Goal: Task Accomplishment & Management: Manage account settings

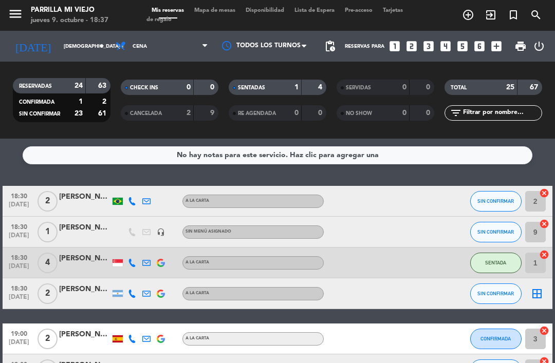
click at [211, 8] on span "Mapa de mesas" at bounding box center [214, 11] width 51 height 6
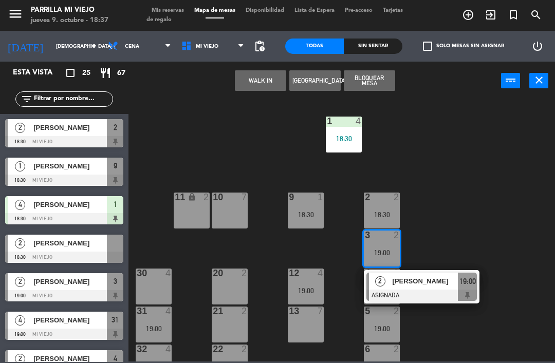
click at [467, 281] on span "19:00" at bounding box center [468, 282] width 16 height 12
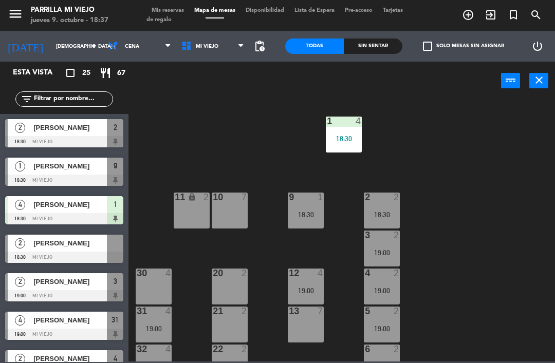
click at [391, 206] on div "2 2 18:30" at bounding box center [382, 211] width 36 height 36
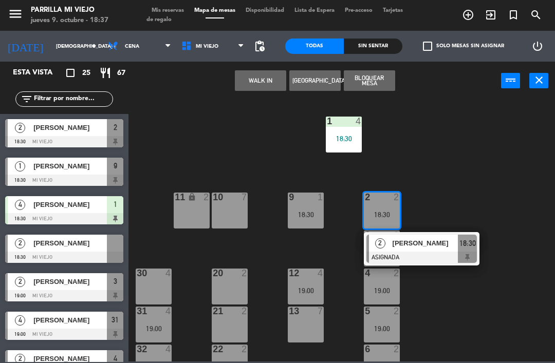
click at [467, 244] on span "18:30" at bounding box center [468, 243] width 16 height 12
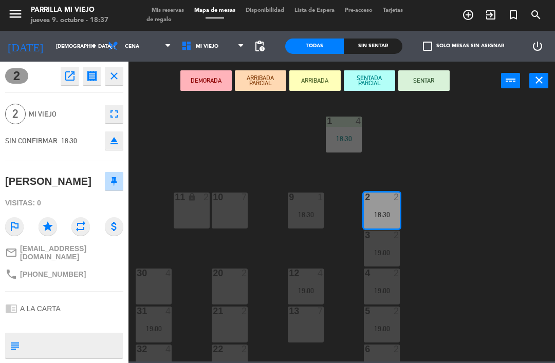
click at [431, 82] on button "SENTAR" at bounding box center [423, 80] width 51 height 21
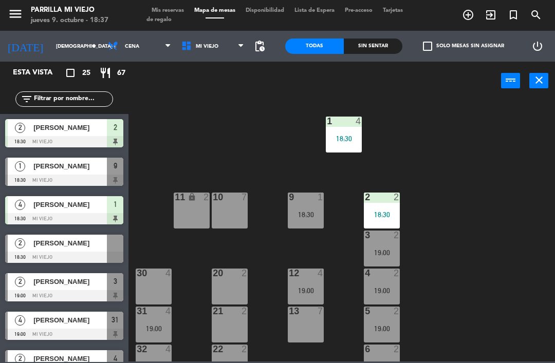
click at [381, 246] on div "3 2 19:00" at bounding box center [382, 249] width 36 height 36
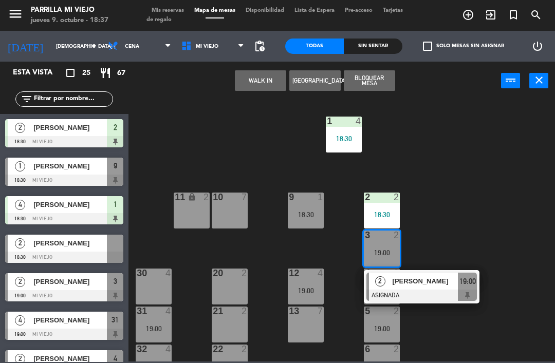
click at [463, 286] on span "19:00" at bounding box center [468, 282] width 16 height 12
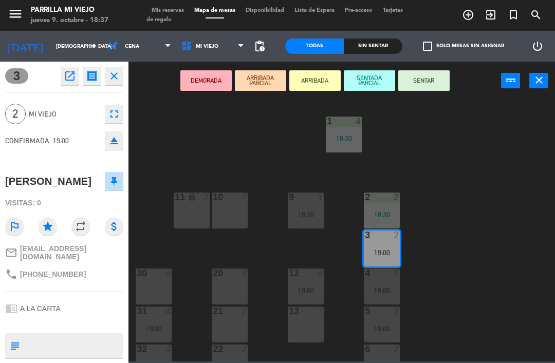
click at [120, 140] on button "eject" at bounding box center [114, 141] width 19 height 19
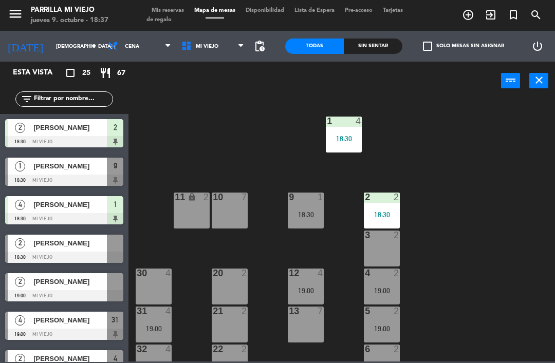
click at [304, 211] on div "18:30" at bounding box center [306, 214] width 36 height 7
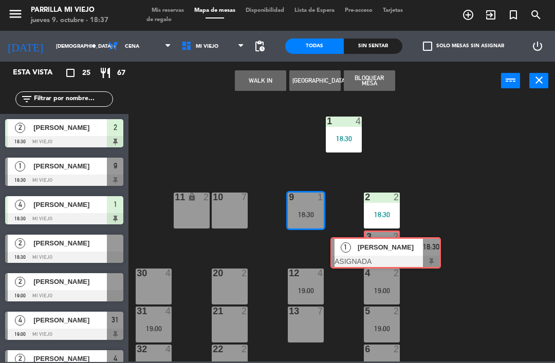
scroll to position [0, 8]
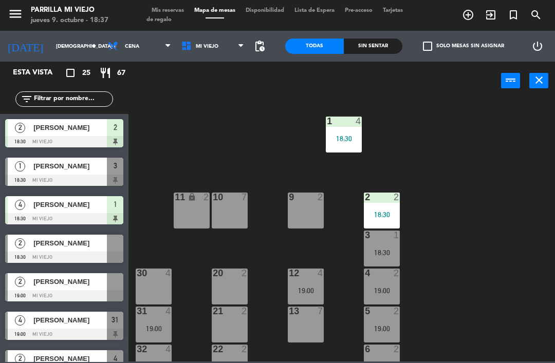
click at [384, 249] on div "18:30" at bounding box center [382, 252] width 36 height 7
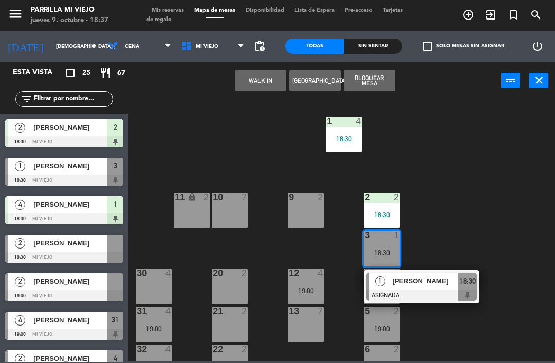
click at [473, 281] on span "18:30" at bounding box center [468, 282] width 16 height 12
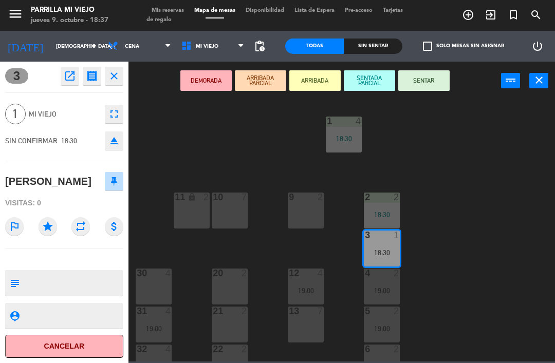
click at [428, 83] on button "SENTAR" at bounding box center [423, 80] width 51 height 21
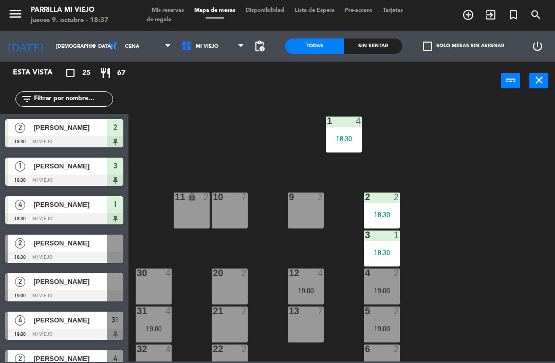
click at [379, 49] on div "Sin sentar" at bounding box center [373, 46] width 59 height 15
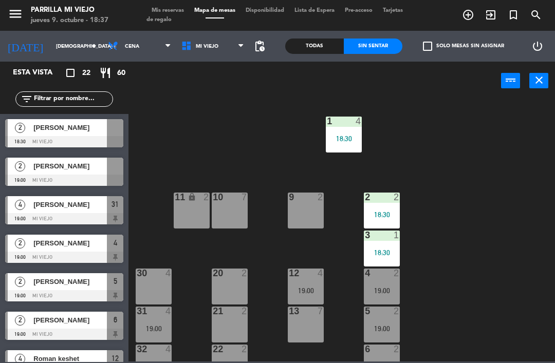
scroll to position [0, 0]
click at [163, 288] on div "30 4" at bounding box center [154, 287] width 36 height 36
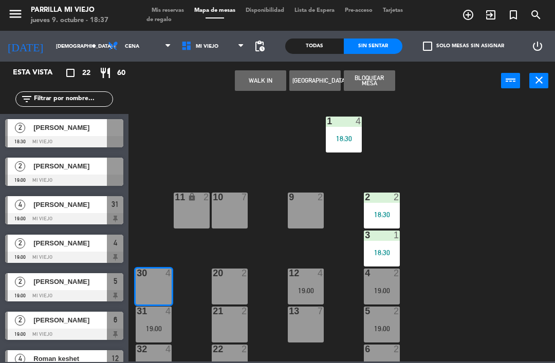
click at [268, 82] on button "WALK IN" at bounding box center [260, 80] width 51 height 21
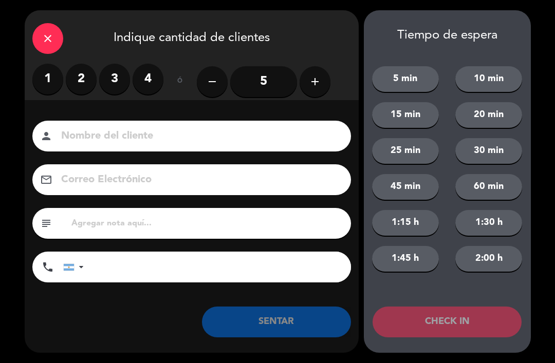
click at [153, 76] on label "4" at bounding box center [148, 79] width 31 height 31
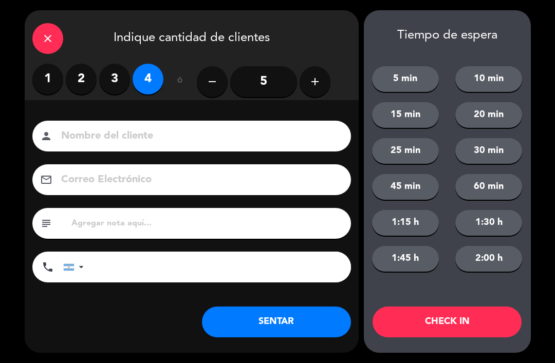
click at [280, 319] on button "SENTAR" at bounding box center [276, 322] width 149 height 31
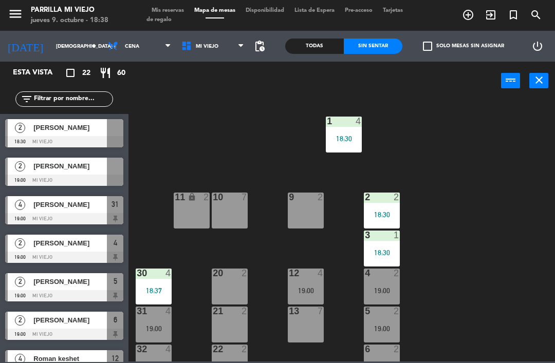
click at [51, 42] on input "[DEMOGRAPHIC_DATA] [DATE]" at bounding box center [86, 47] width 70 height 16
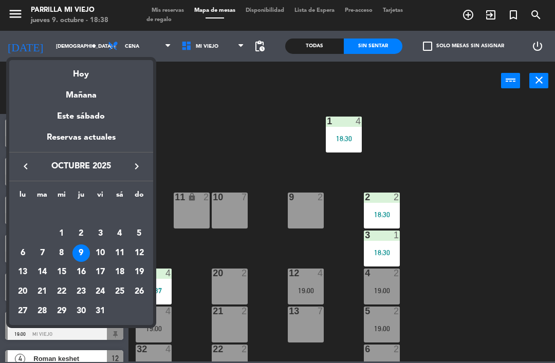
click at [233, 109] on div at bounding box center [277, 181] width 555 height 363
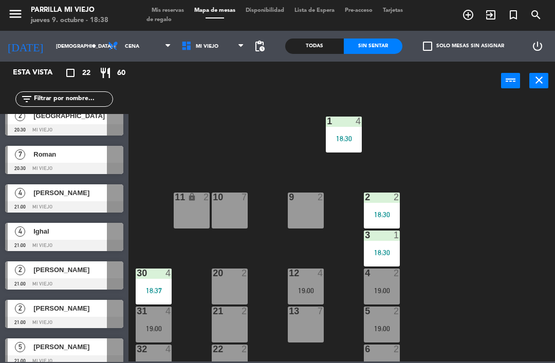
scroll to position [320, 0]
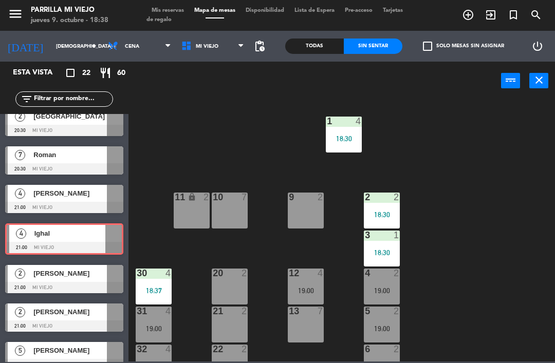
click at [71, 236] on span "Ighal" at bounding box center [69, 233] width 71 height 11
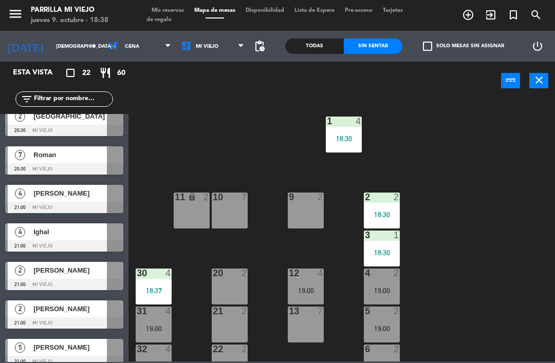
click at [82, 233] on span "Ighal" at bounding box center [70, 232] width 74 height 11
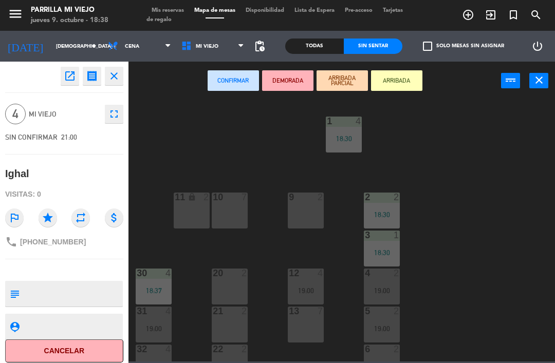
click at [75, 346] on button "Cancelar" at bounding box center [64, 351] width 118 height 23
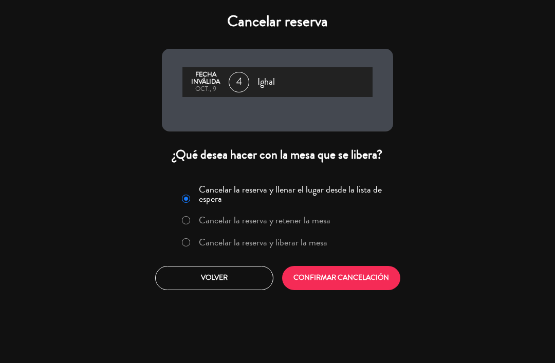
click at [241, 240] on label "Cancelar la reserva y liberar la mesa" at bounding box center [263, 242] width 129 height 9
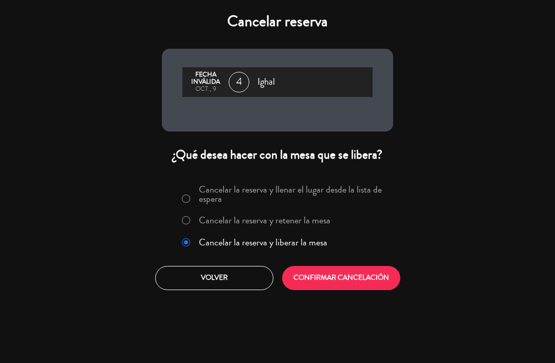
click at [326, 273] on button "CONFIRMAR CANCELACIÓN" at bounding box center [341, 278] width 118 height 24
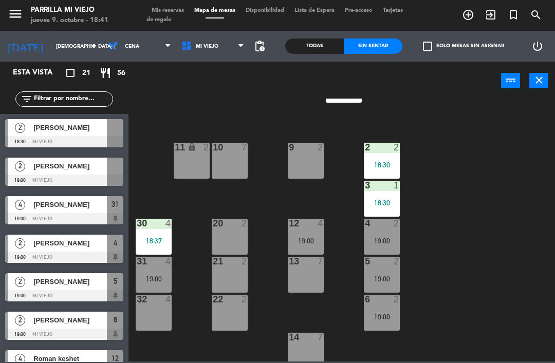
scroll to position [50, 0]
click at [232, 271] on div "21 2" at bounding box center [230, 275] width 36 height 36
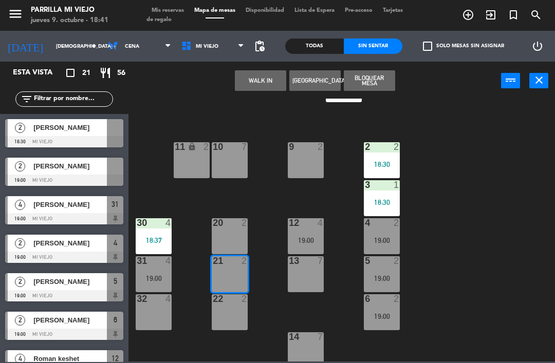
click at [268, 82] on button "WALK IN" at bounding box center [260, 80] width 51 height 21
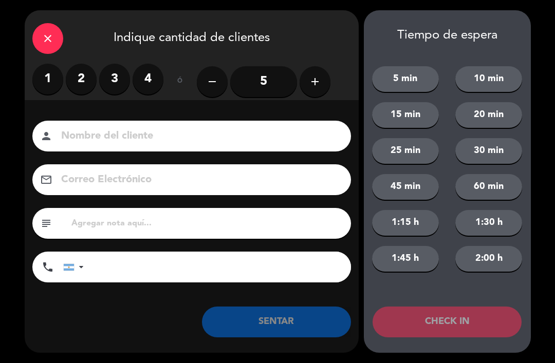
click at [52, 77] on label "1" at bounding box center [47, 79] width 31 height 31
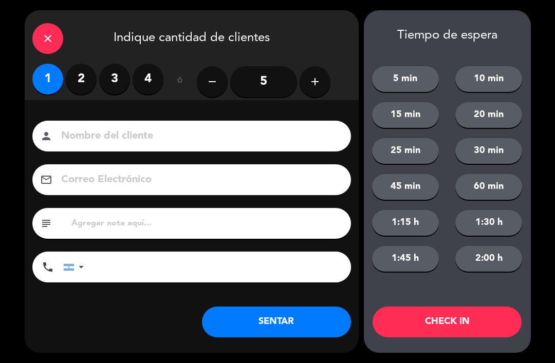
click at [316, 328] on button "SENTAR" at bounding box center [276, 322] width 149 height 31
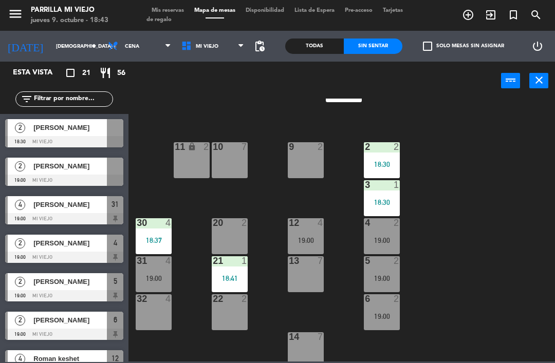
scroll to position [0, 0]
click at [77, 131] on span "[PERSON_NAME]" at bounding box center [70, 127] width 74 height 11
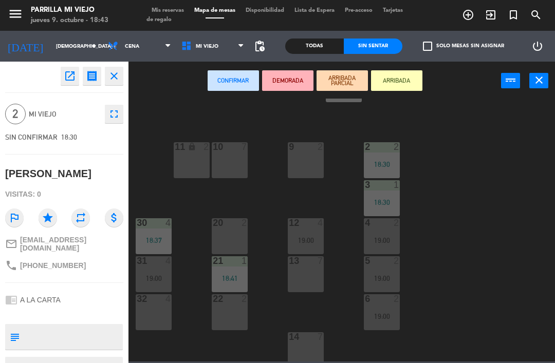
click at [158, 88] on div "Confirmar DEMORADA ARRIBADA PARCIAL ARRIBADA power_input close" at bounding box center [315, 81] width 373 height 39
click at [152, 2] on div "menu [PERSON_NAME] Mi Viejo jueves 9. octubre - 18:43 Mis reservas Mapa de mesa…" at bounding box center [277, 15] width 555 height 31
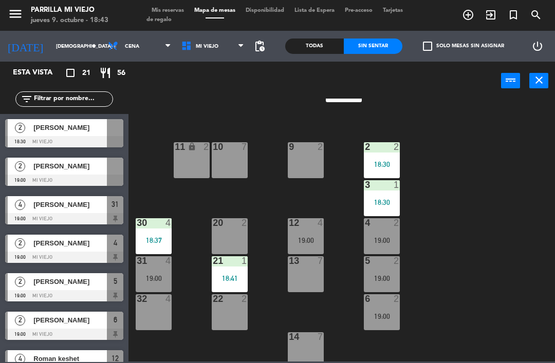
click at [158, 8] on span "Mis reservas" at bounding box center [167, 11] width 43 height 6
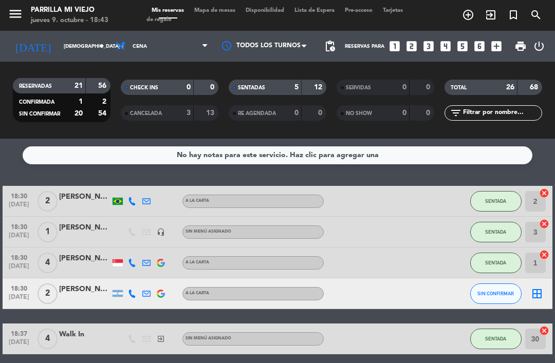
click at [246, 88] on span "SENTADAS" at bounding box center [251, 87] width 27 height 5
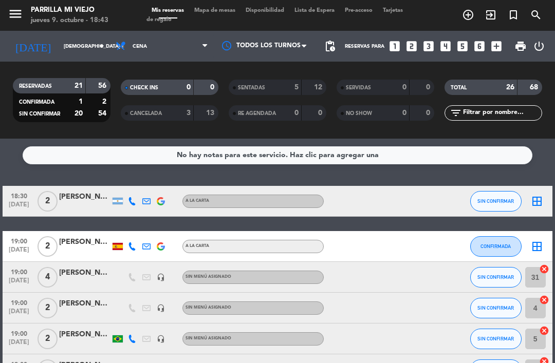
click at [50, 203] on span "2" at bounding box center [48, 201] width 20 height 21
click at [81, 192] on div "[PERSON_NAME]" at bounding box center [84, 197] width 51 height 12
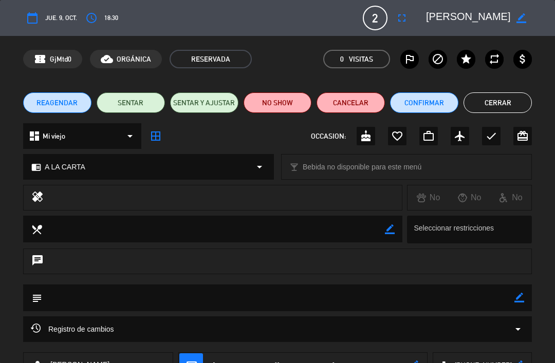
click at [280, 100] on button "NO SHOW" at bounding box center [278, 103] width 68 height 21
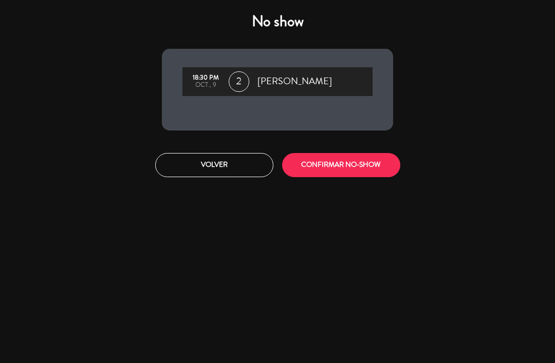
click at [360, 158] on button "CONFIRMAR NO-SHOW" at bounding box center [341, 165] width 118 height 24
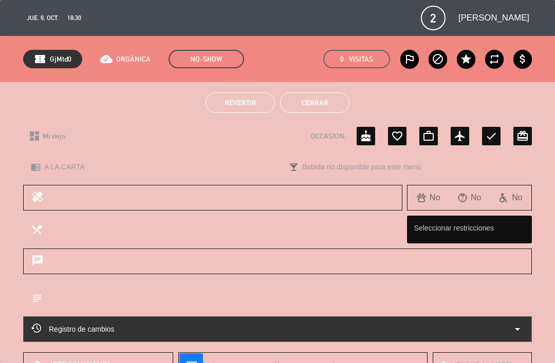
click at [333, 99] on button "Cerrar" at bounding box center [314, 103] width 69 height 21
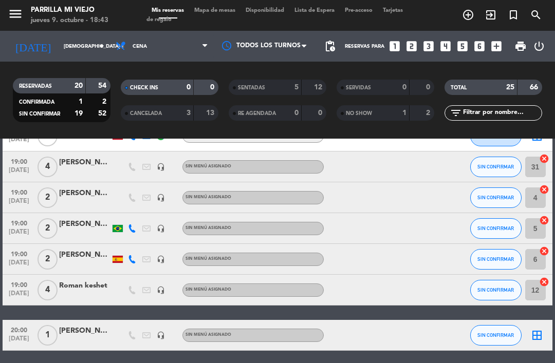
scroll to position [36, 0]
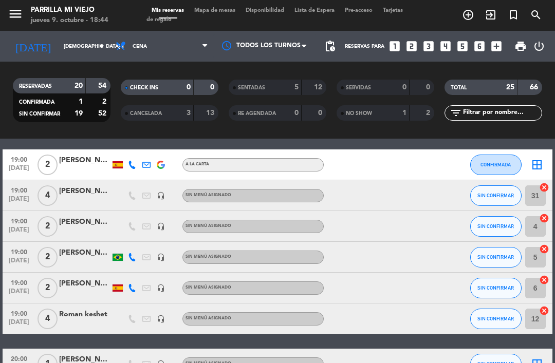
click at [358, 106] on div "NO SHOW 1 2" at bounding box center [386, 112] width 98 height 15
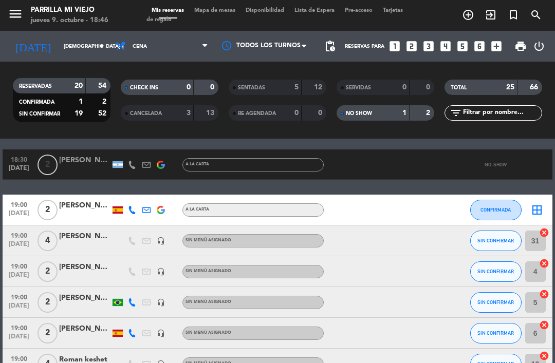
click at [223, 3] on div "menu [PERSON_NAME] Mi Viejo jueves 9. octubre - 18:46 Mis reservas Mapa de mesa…" at bounding box center [277, 15] width 555 height 31
click at [224, 8] on span "Mapa de mesas" at bounding box center [214, 11] width 51 height 6
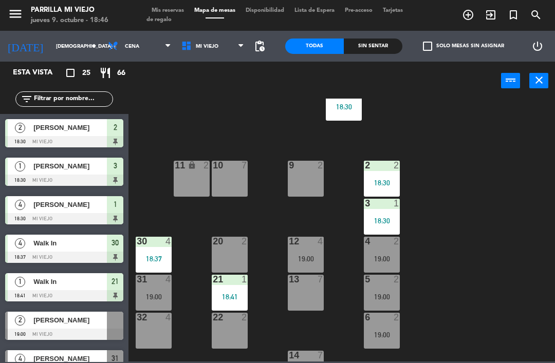
scroll to position [35, 0]
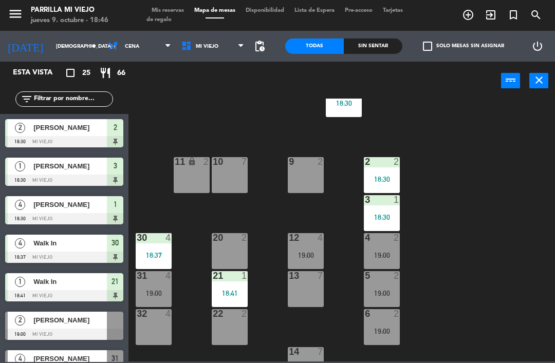
click at [388, 252] on div "19:00" at bounding box center [382, 255] width 36 height 7
click at [492, 343] on div "1 4 18:30 2 2 18:30 9 2 10 7 11 lock 2 3 1 18:30 4 2 19:00 12 4 19:00 20 2 30 4…" at bounding box center [344, 230] width 421 height 263
click at [385, 286] on div "5 2 19:00" at bounding box center [382, 289] width 36 height 36
click at [497, 333] on div "1 4 18:30 2 2 18:30 9 2 10 7 11 lock 2 3 1 18:30 4 2 19:00 12 4 19:00 20 2 30 4…" at bounding box center [344, 230] width 421 height 263
click at [396, 331] on div "19:00" at bounding box center [382, 331] width 36 height 7
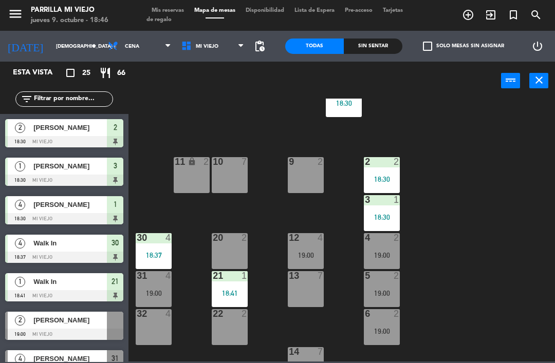
click at [515, 244] on div "1 4 18:30 2 2 18:30 9 2 10 7 11 lock 2 3 1 18:30 4 2 19:00 12 4 19:00 20 2 30 4…" at bounding box center [344, 230] width 421 height 263
click at [377, 47] on div "Sin sentar" at bounding box center [373, 46] width 59 height 15
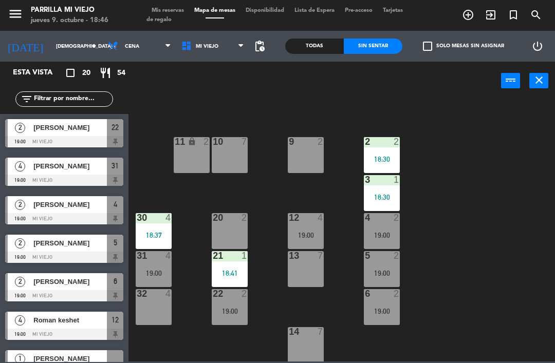
scroll to position [0, 0]
click at [307, 155] on div "9 2" at bounding box center [306, 155] width 36 height 36
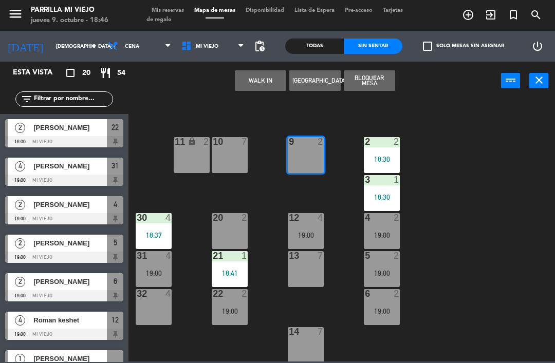
click at [267, 83] on button "WALK IN" at bounding box center [260, 80] width 51 height 21
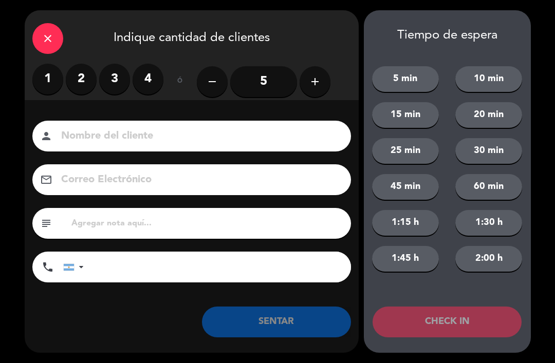
click at [89, 84] on label "2" at bounding box center [81, 79] width 31 height 31
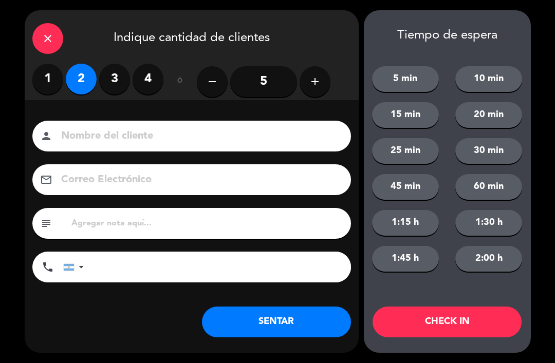
click at [274, 326] on button "SENTAR" at bounding box center [276, 322] width 149 height 31
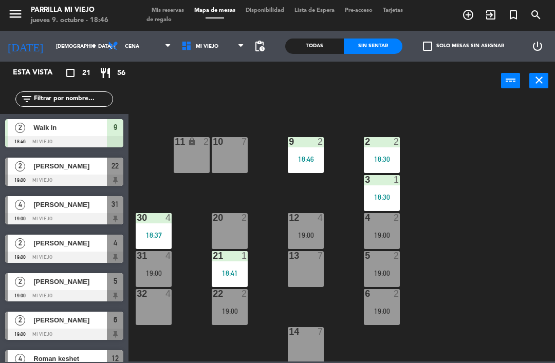
click at [503, 254] on div "1 4 18:30 2 2 18:30 9 2 18:46 10 7 11 lock 2 3 1 18:30 4 2 19:00 12 4 19:00 20 …" at bounding box center [344, 230] width 421 height 263
click at [390, 234] on div "19:00" at bounding box center [382, 235] width 36 height 7
click at [504, 217] on div "1 4 18:30 2 2 18:30 9 2 18:46 10 7 11 lock 2 3 1 18:30 4 2 19:00 12 4 19:00 20 …" at bounding box center [344, 230] width 421 height 263
click at [308, 232] on div "19:00" at bounding box center [306, 235] width 36 height 7
click at [494, 221] on div "1 4 18:30 2 2 18:30 9 2 18:46 10 7 11 lock 2 3 1 18:30 4 2 19:00 12 4 19:00 20 …" at bounding box center [344, 230] width 421 height 263
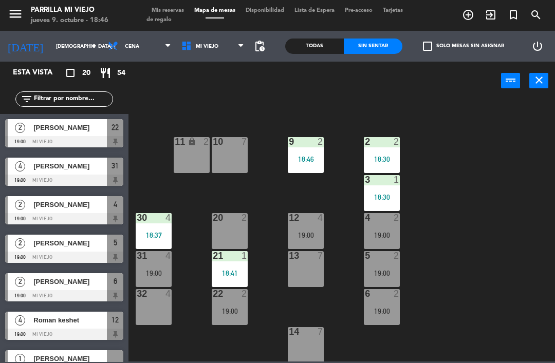
click at [388, 229] on div "4 2 19:00" at bounding box center [382, 231] width 36 height 36
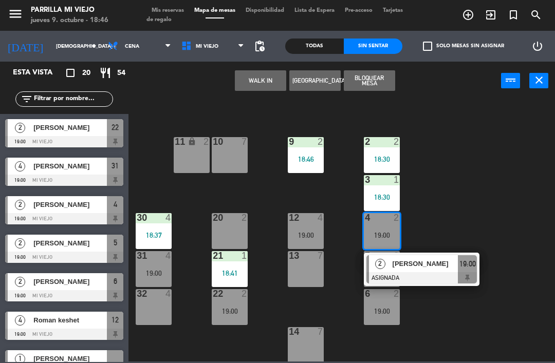
click at [480, 207] on div "1 4 18:30 2 2 18:30 9 2 18:46 10 7 11 lock 2 3 1 18:30 4 2 19:00 2 [PERSON_NAME…" at bounding box center [344, 230] width 421 height 263
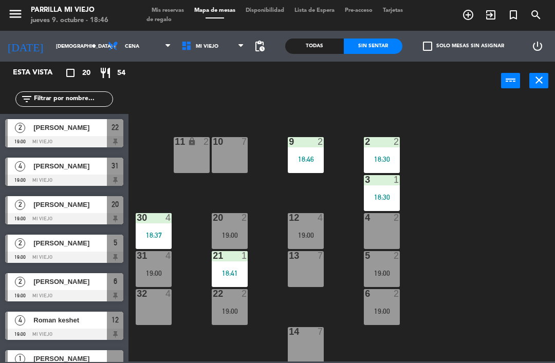
click at [466, 201] on div "1 4 18:30 2 2 18:30 9 2 18:46 10 7 11 lock 2 3 1 18:30 4 2 12 4 19:00 20 2 19:0…" at bounding box center [344, 230] width 421 height 263
click at [172, 11] on span "Mis reservas" at bounding box center [167, 11] width 43 height 6
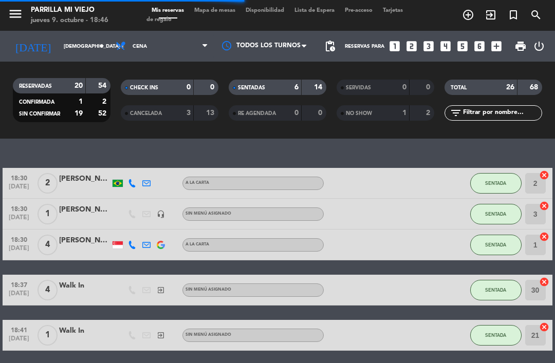
click at [392, 108] on div "1" at bounding box center [397, 113] width 21 height 12
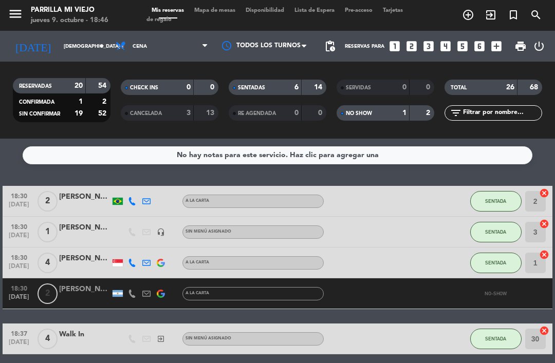
click at [84, 297] on div at bounding box center [84, 300] width 51 height 8
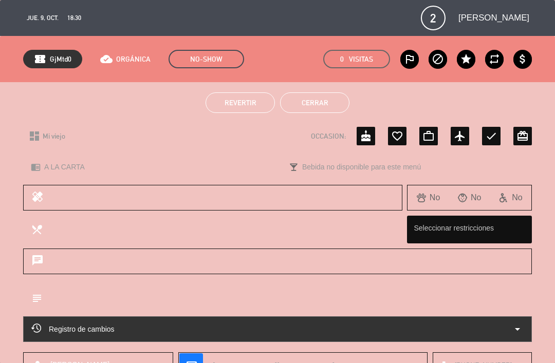
click at [257, 104] on button "Revertir" at bounding box center [240, 103] width 69 height 21
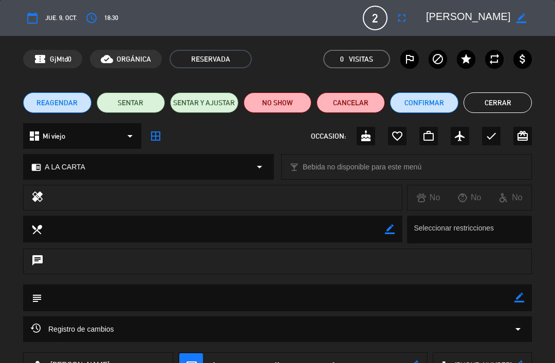
click at [500, 93] on button "Cerrar" at bounding box center [498, 103] width 68 height 21
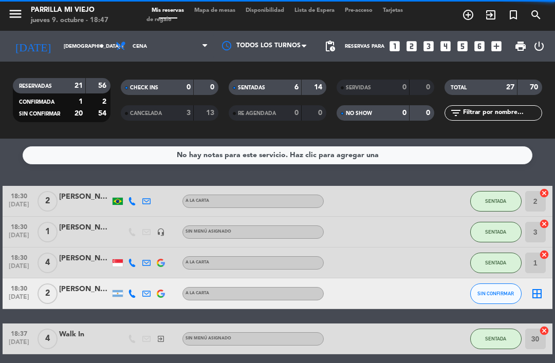
click at [80, 54] on input "[DEMOGRAPHIC_DATA] [DATE]" at bounding box center [94, 47] width 70 height 16
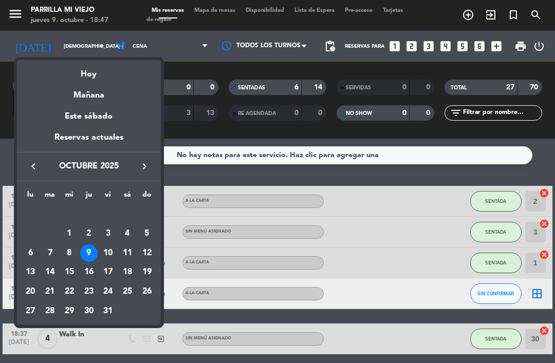
click at [381, 263] on div at bounding box center [277, 181] width 555 height 363
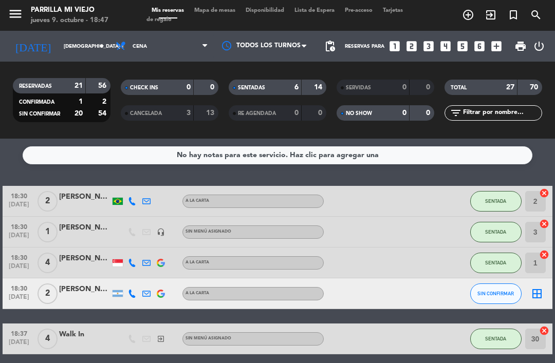
click at [286, 83] on div "6" at bounding box center [289, 88] width 21 height 12
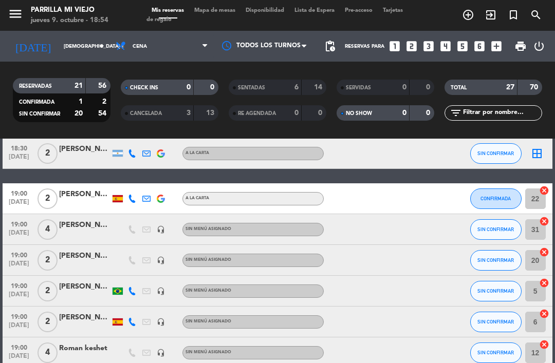
scroll to position [48, 0]
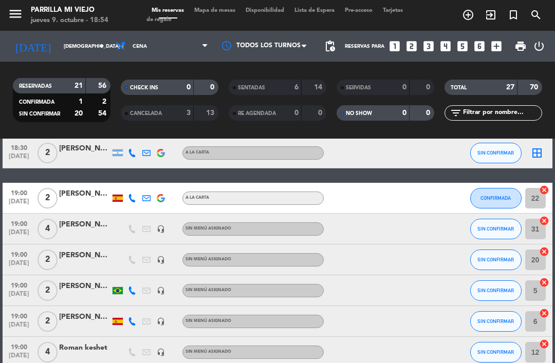
click at [494, 227] on span "SIN CONFIRMAR" at bounding box center [496, 229] width 36 height 6
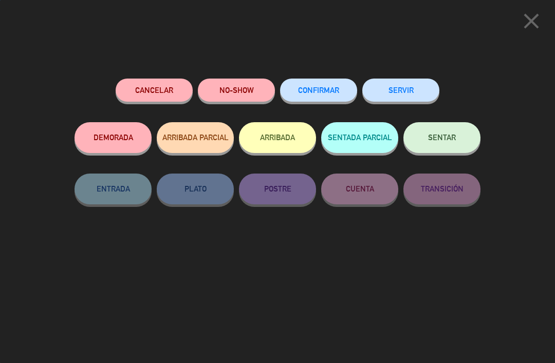
click at [537, 21] on icon "close" at bounding box center [532, 21] width 26 height 26
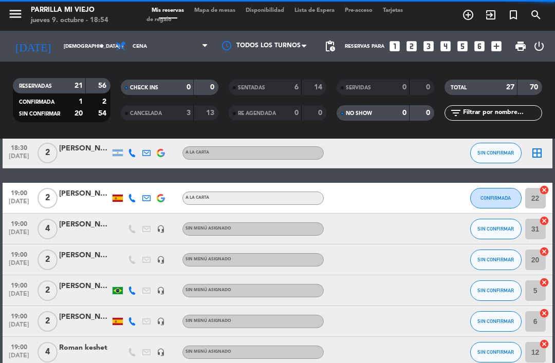
click at [521, 1] on div "menu [PERSON_NAME] Mi Viejo jueves 9. octubre - 18:54 Mis reservas Mapa de mesa…" at bounding box center [277, 15] width 555 height 31
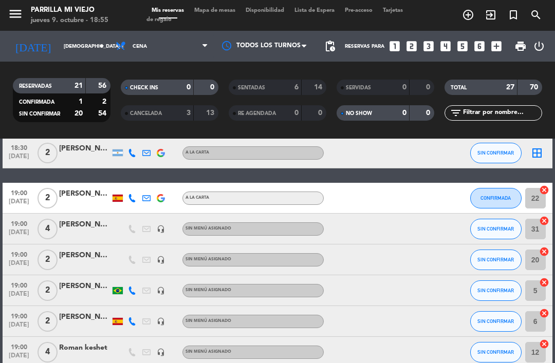
click at [234, 5] on div "menu [PERSON_NAME] Mi Viejo jueves 9. octubre - 18:55 Mis reservas Mapa de mesa…" at bounding box center [277, 15] width 555 height 31
click at [226, 9] on span "Mapa de mesas" at bounding box center [214, 11] width 51 height 6
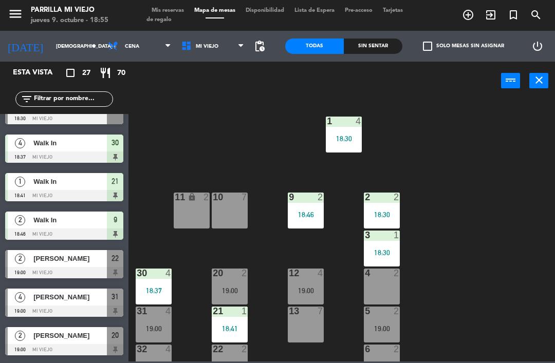
scroll to position [139, 0]
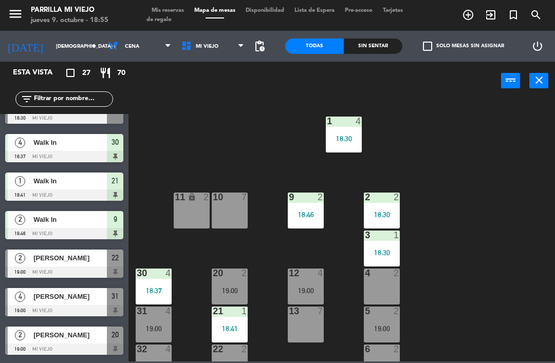
click at [152, 328] on div "19:00" at bounding box center [154, 328] width 36 height 7
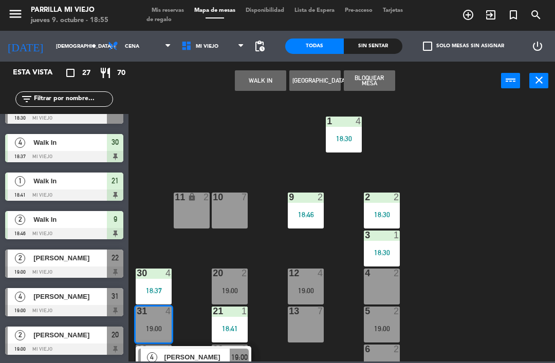
click at [211, 360] on span "[PERSON_NAME]" at bounding box center [197, 357] width 66 height 11
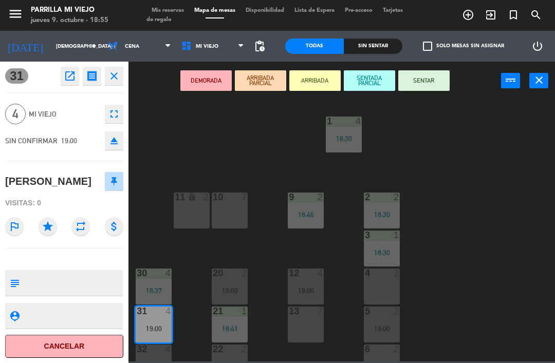
click at [431, 83] on button "SENTAR" at bounding box center [423, 80] width 51 height 21
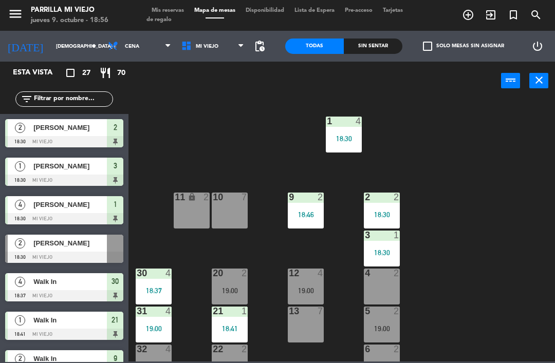
scroll to position [0, 0]
click at [386, 39] on div "Sin sentar" at bounding box center [373, 46] width 59 height 15
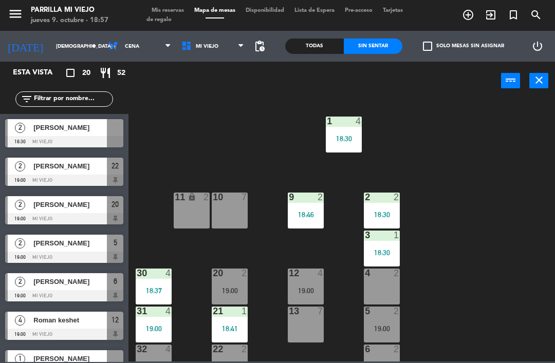
click at [373, 53] on div "Sin sentar" at bounding box center [373, 46] width 59 height 15
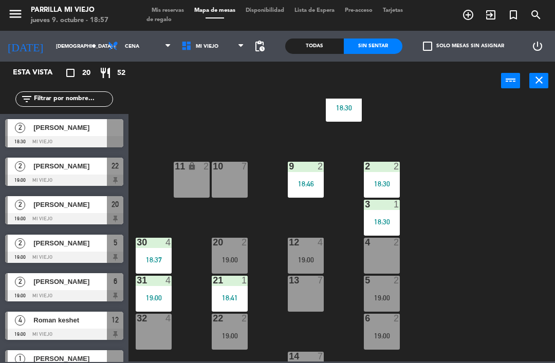
scroll to position [30, 0]
click at [178, 8] on span "Mis reservas" at bounding box center [167, 11] width 43 height 6
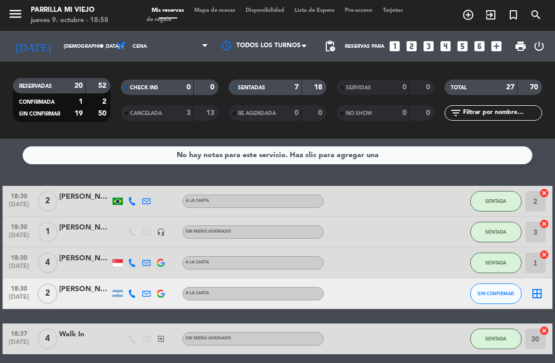
click at [294, 80] on div "SENTADAS 7 18" at bounding box center [278, 87] width 98 height 15
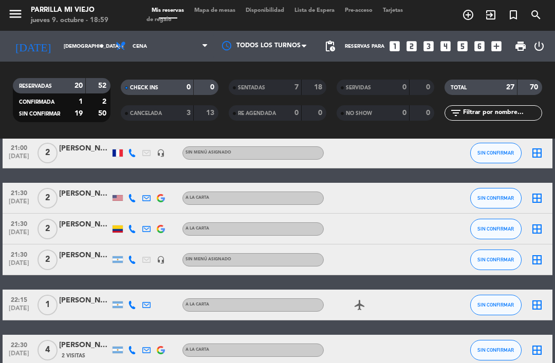
scroll to position [539, 0]
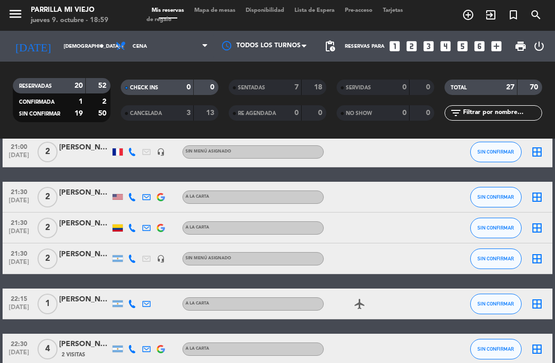
click at [448, 44] on icon "looks_4" at bounding box center [445, 46] width 13 height 13
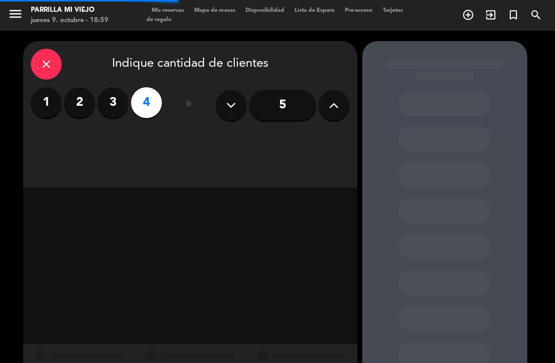
click at [317, 122] on div "5" at bounding box center [283, 105] width 134 height 36
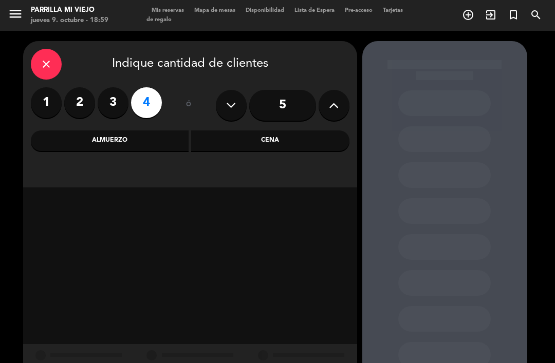
click at [305, 143] on div "Cena" at bounding box center [270, 141] width 158 height 21
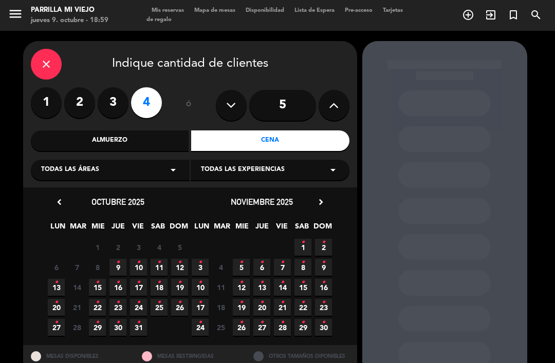
click at [137, 263] on icon "•" at bounding box center [139, 262] width 4 height 16
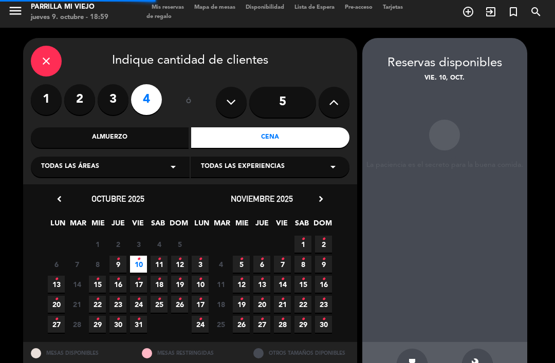
scroll to position [33, 0]
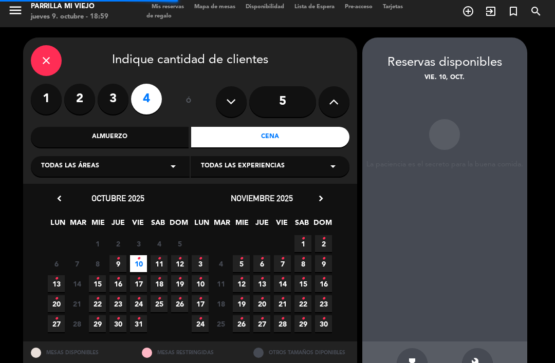
click at [118, 255] on span "9 •" at bounding box center [117, 263] width 17 height 17
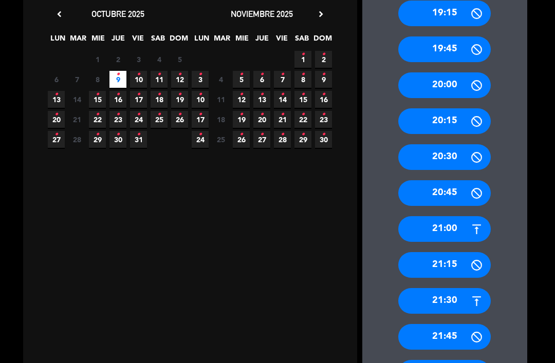
scroll to position [195, 0]
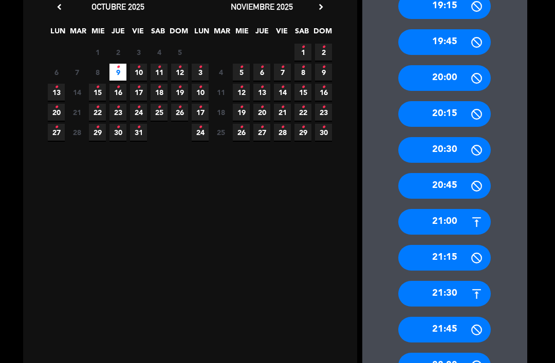
click at [464, 281] on div "21:30" at bounding box center [444, 294] width 93 height 26
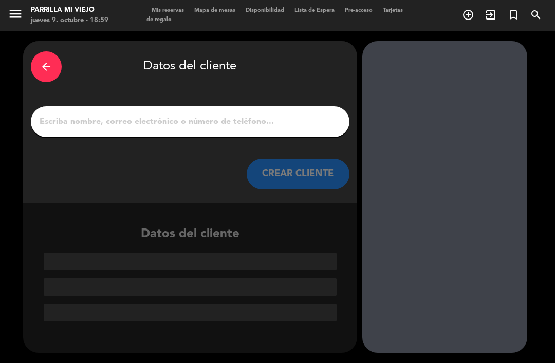
scroll to position [0, 0]
click at [280, 115] on input "1" at bounding box center [190, 122] width 303 height 14
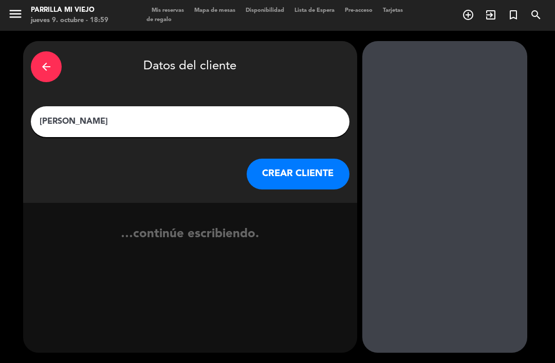
type input "[PERSON_NAME]"
click at [292, 49] on div "arrow_back Datos del cliente" at bounding box center [190, 67] width 319 height 36
click at [295, 159] on button "CREAR CLIENTE" at bounding box center [298, 174] width 103 height 31
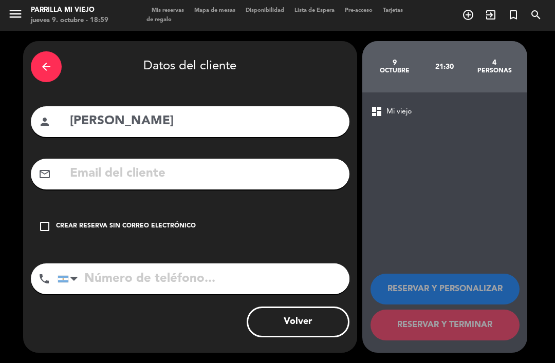
click at [149, 211] on div "check_box_outline_blank Crear reserva sin correo electrónico" at bounding box center [190, 226] width 319 height 31
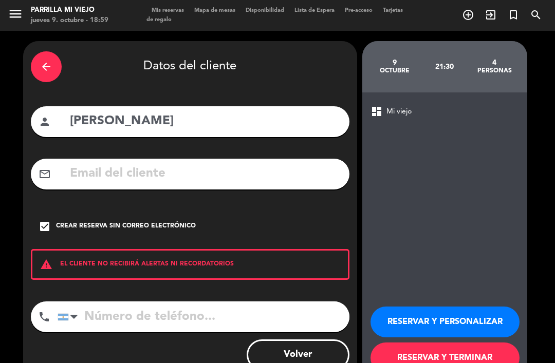
click at [178, 302] on input "tel" at bounding box center [204, 317] width 292 height 31
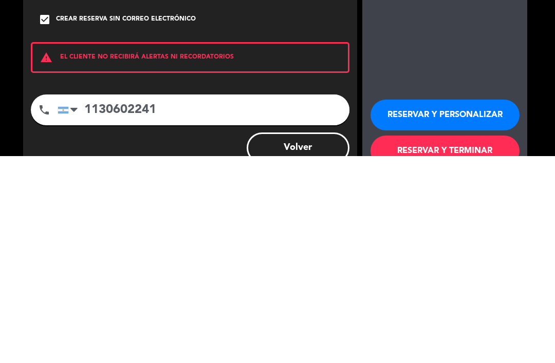
scroll to position [33, 0]
type input "1130602241"
click at [479, 343] on button "RESERVAR Y TERMINAR" at bounding box center [445, 358] width 149 height 31
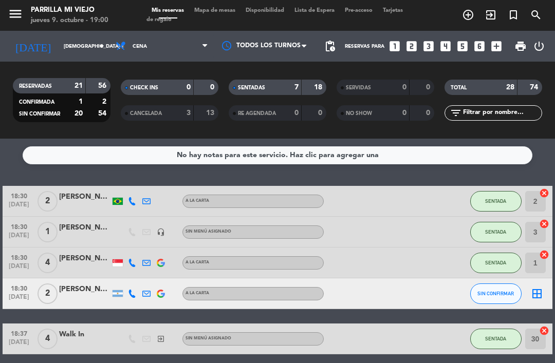
click at [280, 82] on div "7" at bounding box center [289, 88] width 21 height 12
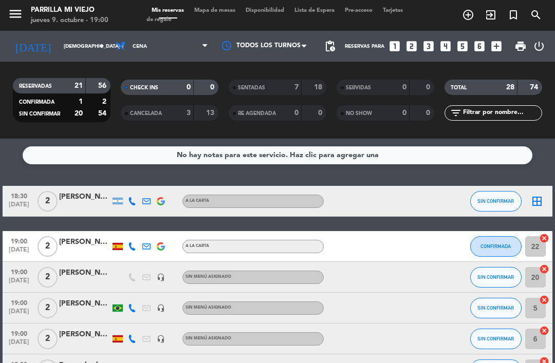
click at [417, 40] on icon "looks_two" at bounding box center [411, 46] width 13 height 13
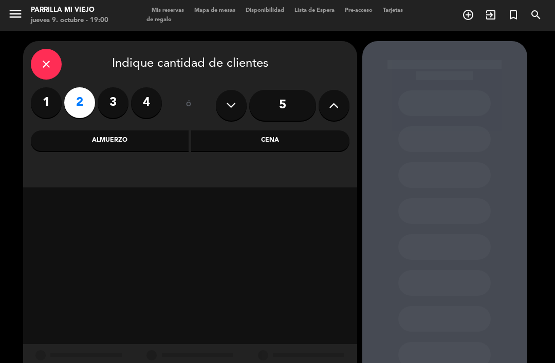
click at [329, 131] on div "Cena" at bounding box center [270, 141] width 158 height 21
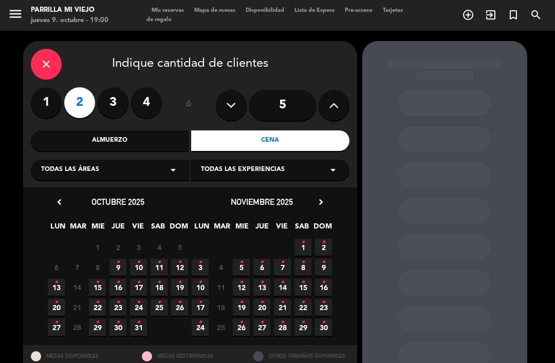
click at [140, 259] on span "10 •" at bounding box center [138, 267] width 17 height 17
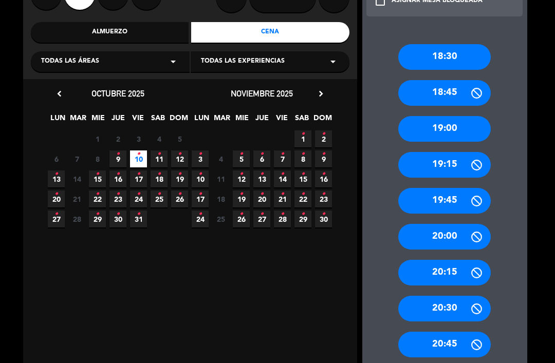
scroll to position [112, 0]
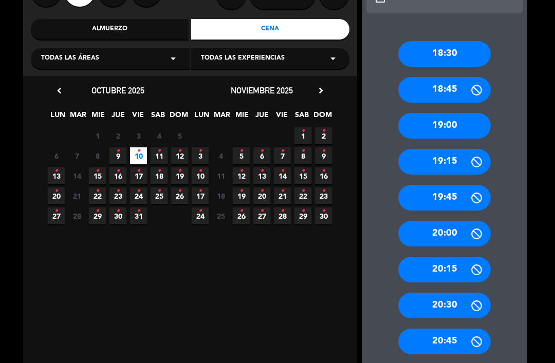
click at [478, 293] on div "20:30" at bounding box center [444, 306] width 93 height 26
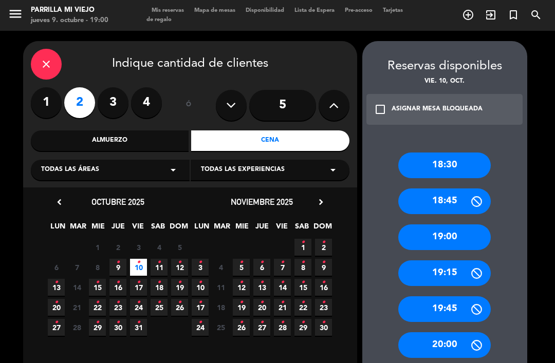
click at [0, 0] on div at bounding box center [0, 0] width 0 height 0
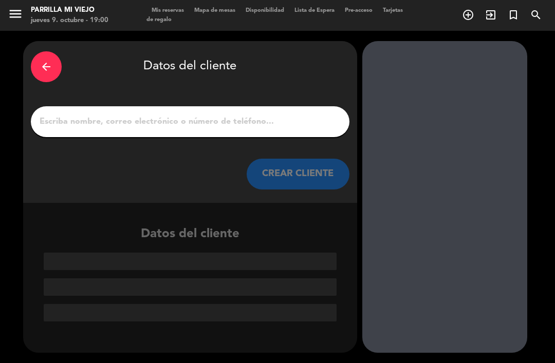
click at [274, 115] on input "1" at bounding box center [190, 122] width 303 height 14
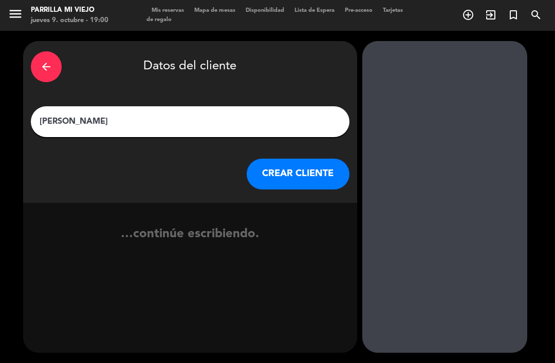
type input "[PERSON_NAME]"
click at [295, 49] on div "arrow_back Datos del cliente" at bounding box center [190, 67] width 319 height 36
click at [293, 159] on button "CREAR CLIENTE" at bounding box center [298, 174] width 103 height 31
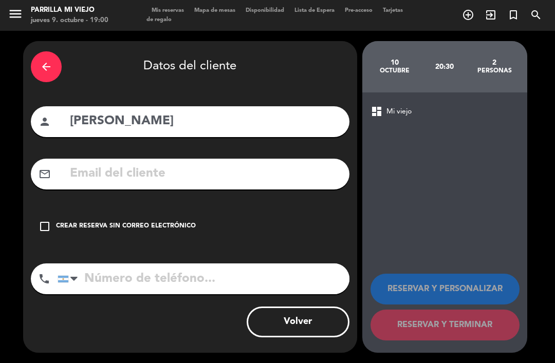
click at [140, 264] on input "tel" at bounding box center [204, 279] width 292 height 31
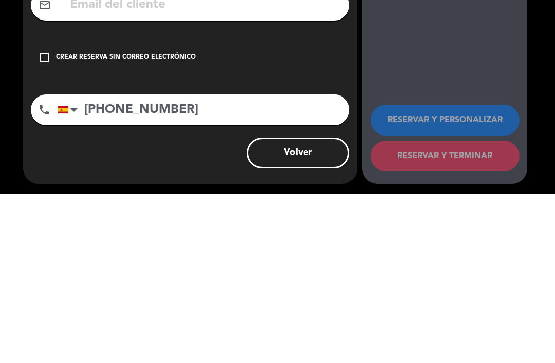
scroll to position [10, 0]
type input "[PHONE_NUMBER]"
click at [138, 222] on div "Crear reserva sin correo electrónico" at bounding box center [126, 227] width 140 height 10
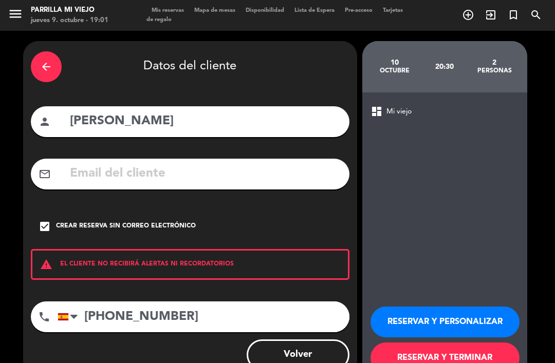
click at [457, 343] on button "RESERVAR Y TERMINAR" at bounding box center [445, 358] width 149 height 31
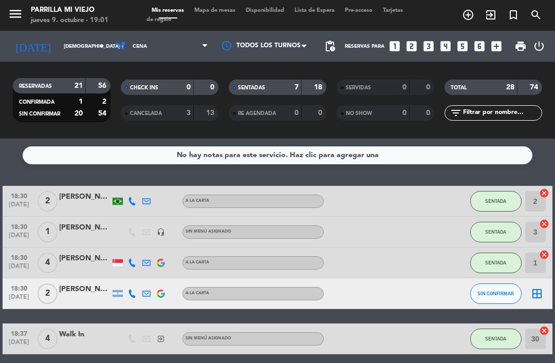
click at [64, 39] on input "[DEMOGRAPHIC_DATA] [DATE]" at bounding box center [94, 47] width 70 height 16
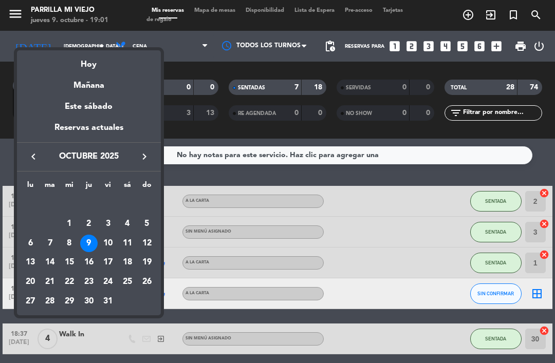
click at [67, 240] on div "8" at bounding box center [69, 243] width 17 height 17
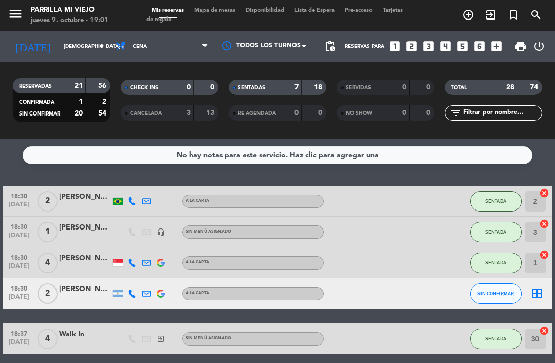
type input "mié. [DATE]"
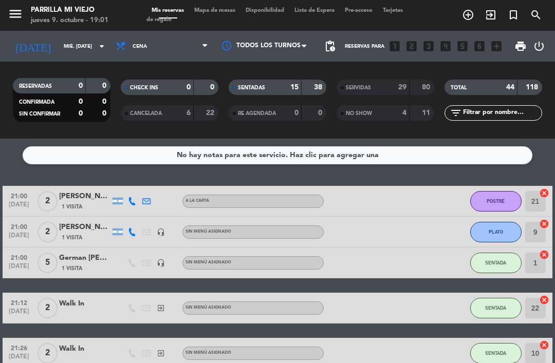
click at [171, 8] on span "Mis reservas" at bounding box center [167, 11] width 43 height 6
click at [180, 1] on div "menu [PERSON_NAME] Mi Viejo jueves 9. octubre - 19:01 Mis reservas Mapa de mesa…" at bounding box center [277, 15] width 555 height 31
click at [231, 4] on div "menu [PERSON_NAME] Mi Viejo jueves 9. octubre - 19:01 Mis reservas Mapa de mesa…" at bounding box center [277, 15] width 555 height 31
click at [228, 8] on span "Mapa de mesas" at bounding box center [214, 11] width 51 height 6
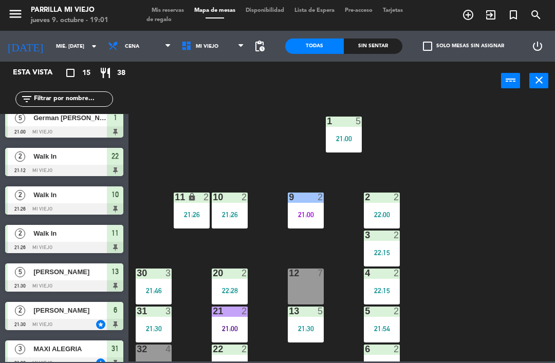
scroll to position [88, 0]
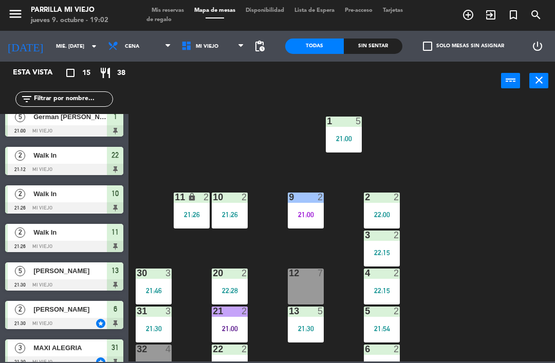
click at [375, 36] on div "Todas Sin sentar" at bounding box center [343, 46] width 117 height 31
click at [368, 40] on div "Sin sentar" at bounding box center [373, 46] width 59 height 15
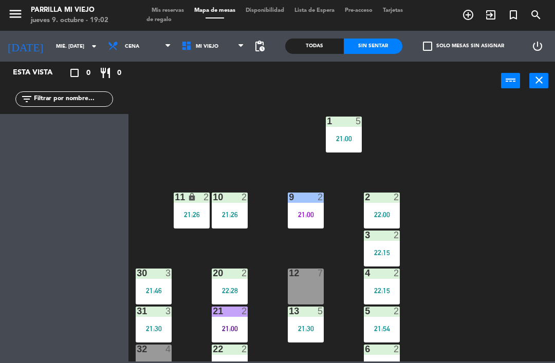
scroll to position [0, 0]
click at [51, 43] on input "mié. [DATE]" at bounding box center [86, 47] width 70 height 16
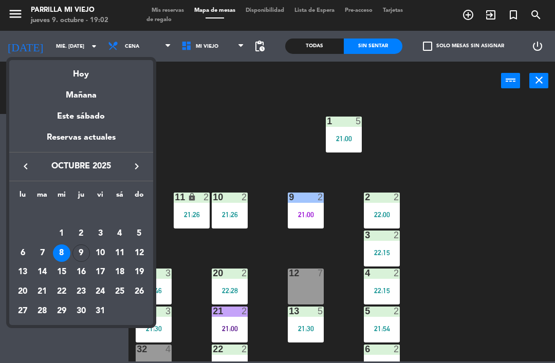
click at [79, 255] on div "9" at bounding box center [80, 253] width 17 height 17
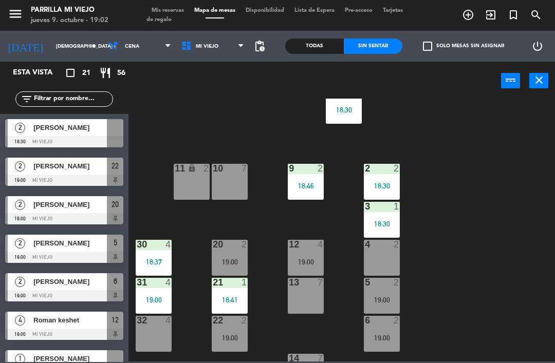
scroll to position [56, 0]
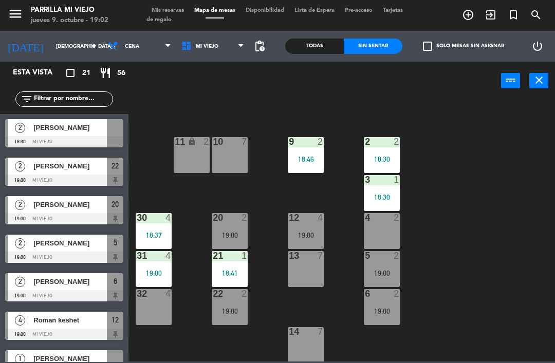
click at [233, 313] on div "19:00" at bounding box center [230, 311] width 36 height 7
click at [509, 319] on div "1 4 18:30 2 2 18:30 9 2 18:46 10 7 11 lock 2 3 1 18:30 4 2 12 4 19:00 20 2 19:0…" at bounding box center [344, 230] width 421 height 263
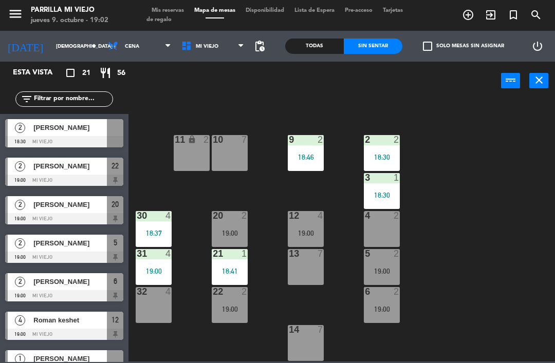
scroll to position [58, 0]
click at [490, 255] on div "1 4 18:30 2 2 18:30 9 2 18:46 10 7 11 lock 2 3 1 18:30 4 2 12 4 19:00 20 2 19:0…" at bounding box center [344, 230] width 421 height 263
click at [379, 266] on div "5 2 19:00" at bounding box center [382, 267] width 36 height 36
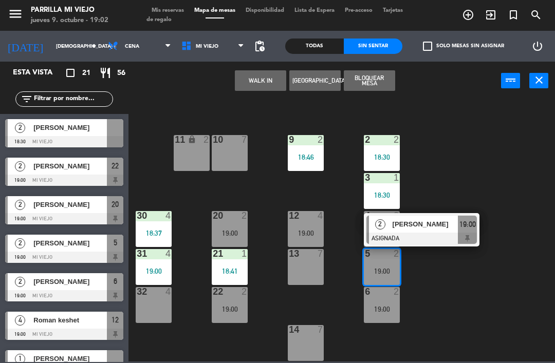
click at [472, 223] on span "19:00" at bounding box center [468, 224] width 16 height 12
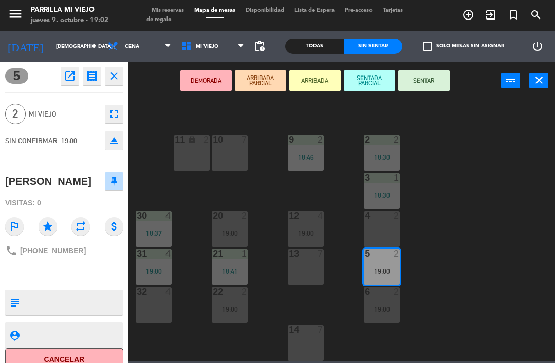
click at [417, 81] on button "SENTAR" at bounding box center [423, 80] width 51 height 21
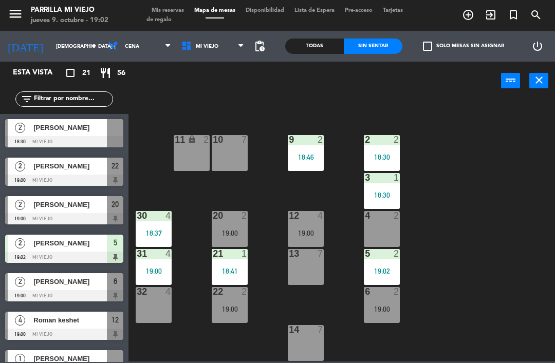
click at [382, 313] on div "19:00" at bounding box center [382, 309] width 36 height 7
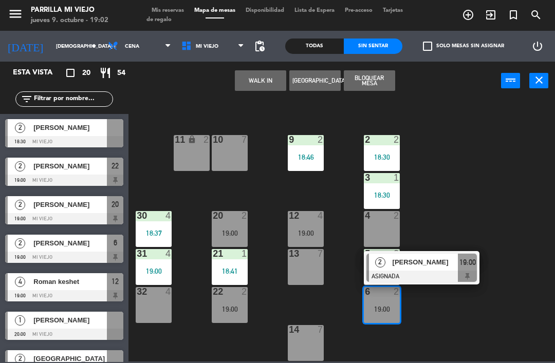
click at [469, 266] on span "19:00" at bounding box center [468, 263] width 16 height 12
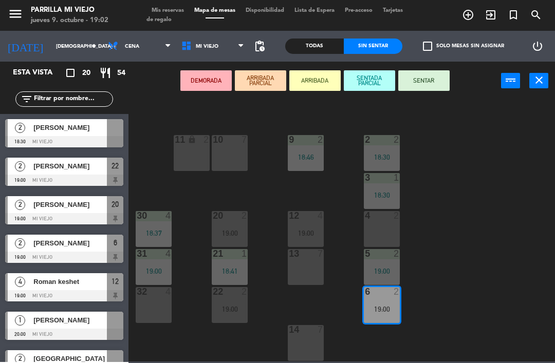
click at [444, 70] on button "SENTAR" at bounding box center [423, 80] width 51 height 21
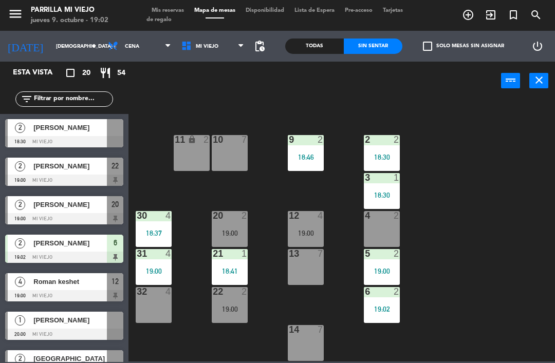
click at [235, 227] on div "20 2 19:00" at bounding box center [230, 229] width 36 height 36
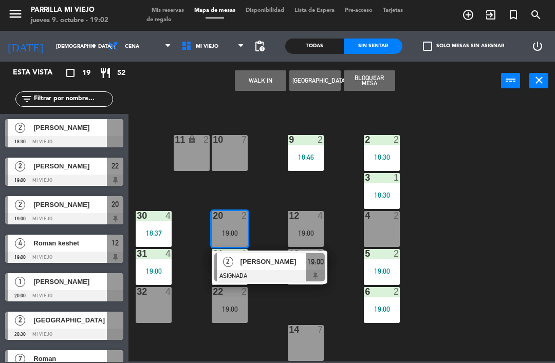
click at [513, 311] on div "1 4 18:30 2 2 18:30 9 2 18:46 10 7 11 lock 2 3 1 18:30 4 2 12 4 19:00 20 2 19:0…" at bounding box center [344, 230] width 421 height 263
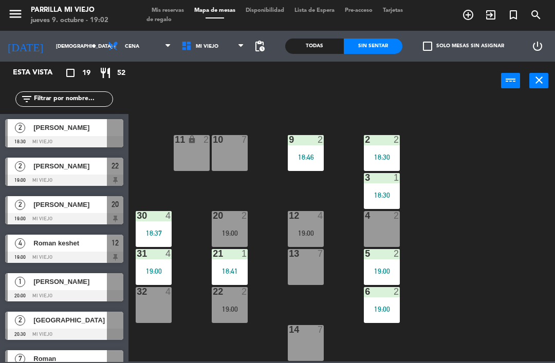
click at [231, 306] on div "19:00" at bounding box center [230, 309] width 36 height 7
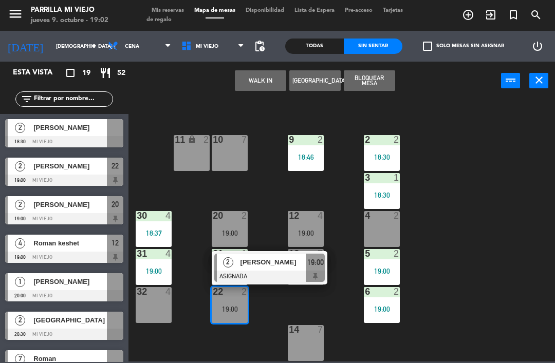
click at [308, 261] on span "19:00" at bounding box center [315, 263] width 16 height 12
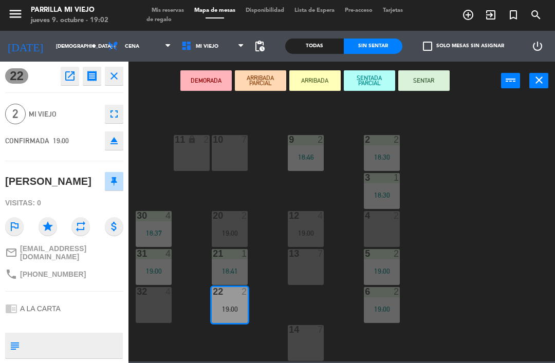
click at [419, 71] on button "SENTAR" at bounding box center [423, 80] width 51 height 21
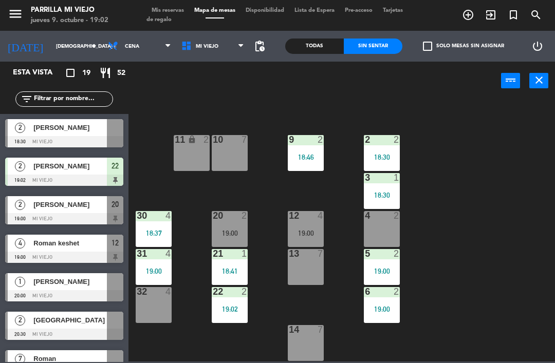
click at [502, 297] on div "1 4 18:30 2 2 18:30 9 2 18:46 10 7 11 lock 2 3 1 18:30 4 2 12 4 19:00 20 2 19:0…" at bounding box center [344, 230] width 421 height 263
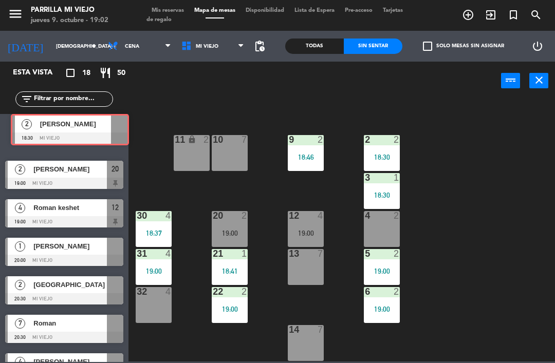
scroll to position [0, 0]
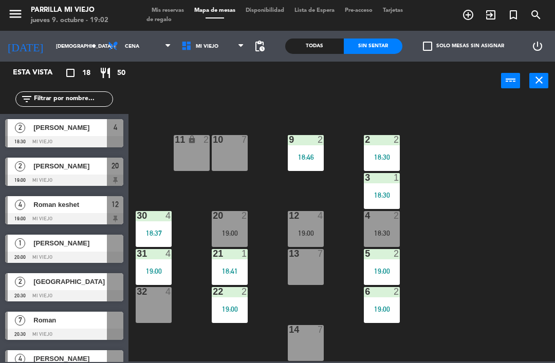
click at [386, 222] on div "4 2 18:30" at bounding box center [382, 229] width 36 height 36
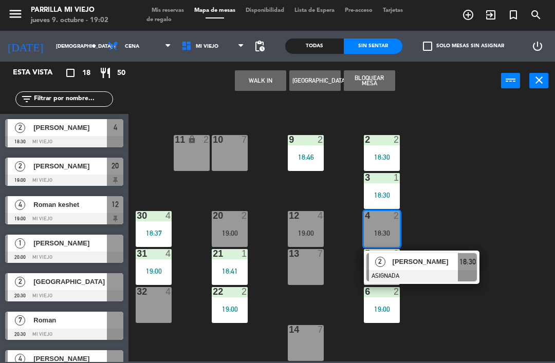
click at [472, 258] on span "18:30" at bounding box center [468, 262] width 16 height 12
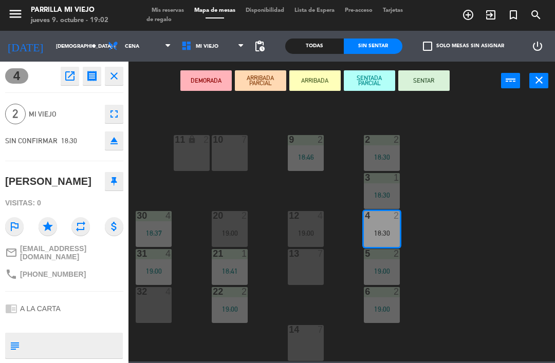
click at [422, 77] on button "SENTAR" at bounding box center [423, 80] width 51 height 21
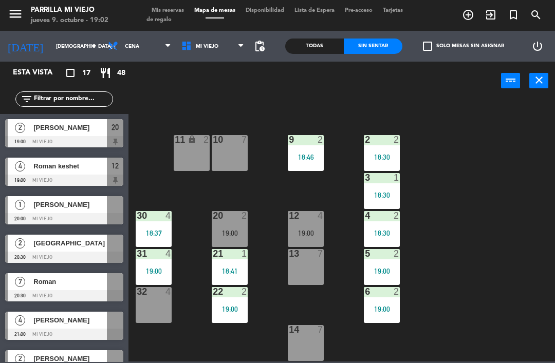
click at [234, 237] on div "19:00" at bounding box center [230, 233] width 36 height 7
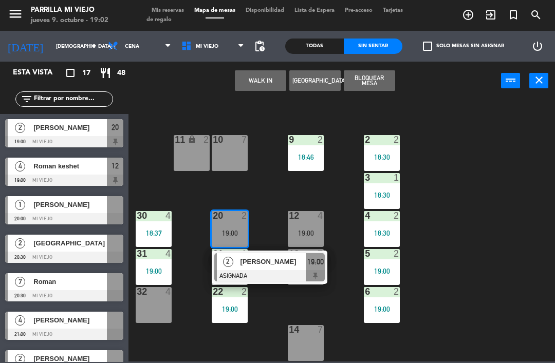
click at [320, 271] on div at bounding box center [269, 275] width 111 height 11
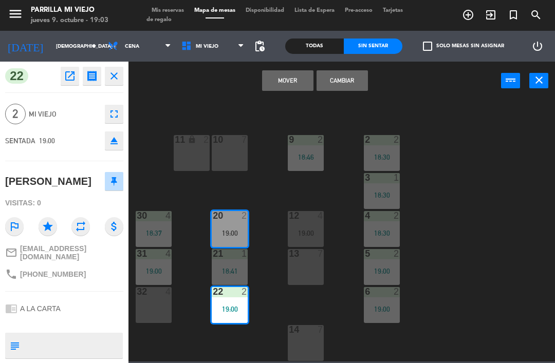
click at [278, 72] on button "Mover" at bounding box center [287, 80] width 51 height 21
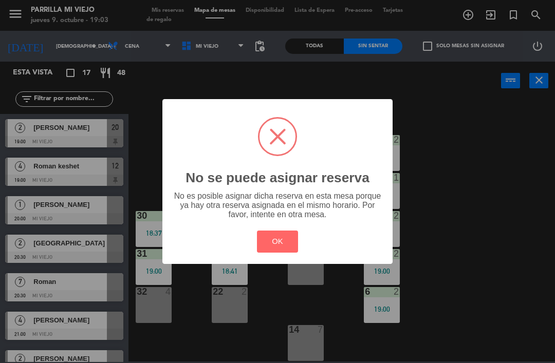
click at [281, 234] on button "OK" at bounding box center [278, 242] width 42 height 22
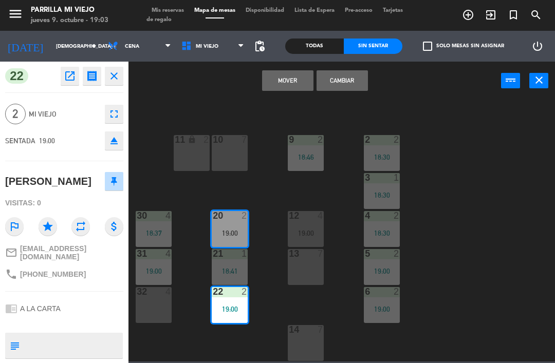
click at [353, 71] on button "Cambiar" at bounding box center [342, 80] width 51 height 21
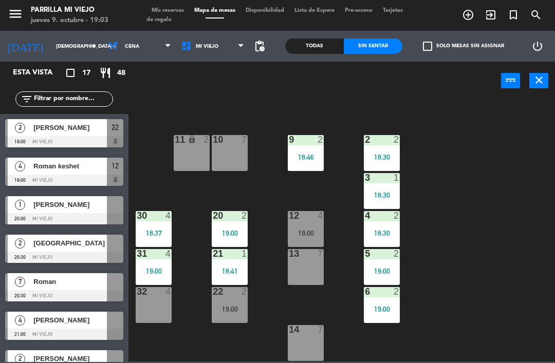
click at [379, 232] on div "18:30" at bounding box center [382, 233] width 36 height 7
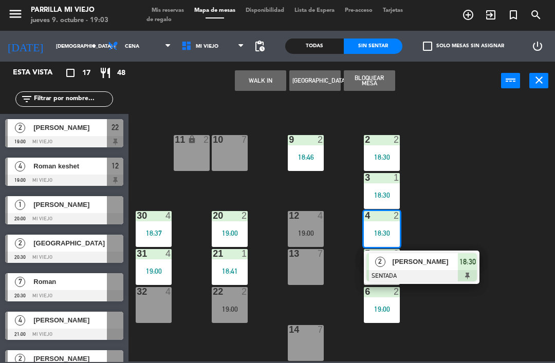
click at [491, 209] on div "1 4 18:30 2 2 18:30 9 2 18:46 10 7 11 lock 2 3 1 18:30 4 2 18:30 2 [PERSON_NAME…" at bounding box center [344, 230] width 421 height 263
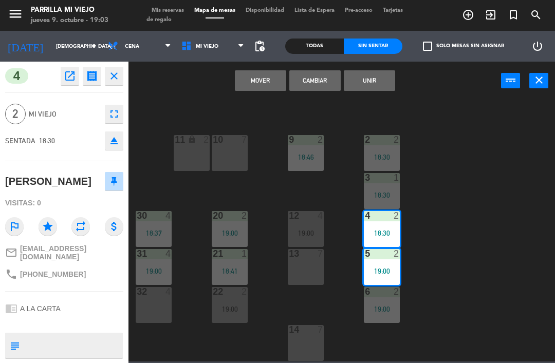
click at [313, 76] on button "Cambiar" at bounding box center [314, 80] width 51 height 21
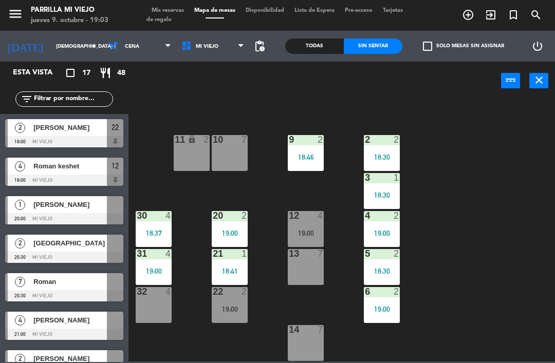
click at [379, 304] on div "6 2 19:00" at bounding box center [382, 305] width 36 height 36
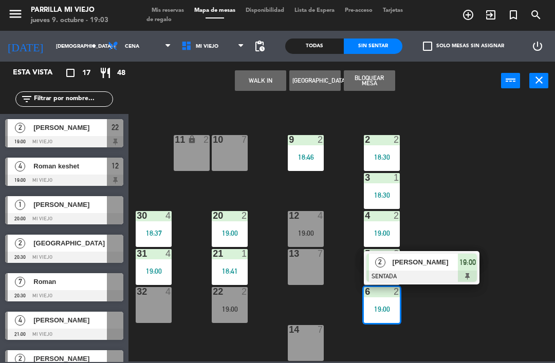
click at [469, 184] on div "1 4 18:30 2 2 18:30 9 2 18:46 10 7 11 lock 2 3 1 18:30 4 2 19:00 12 4 19:00 20 …" at bounding box center [344, 230] width 421 height 263
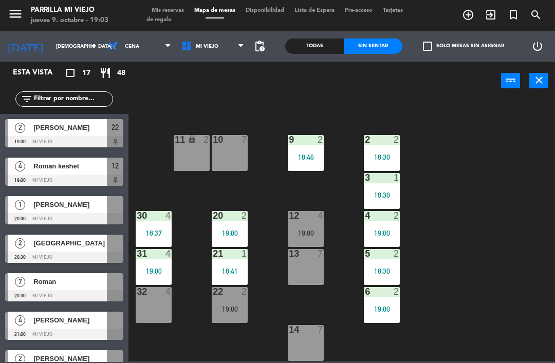
click at [239, 224] on div "20 2 19:00" at bounding box center [230, 229] width 36 height 36
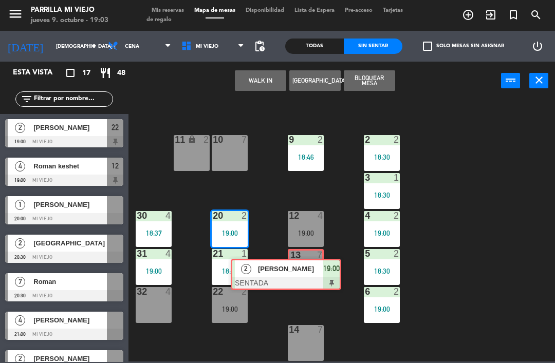
scroll to position [0, 8]
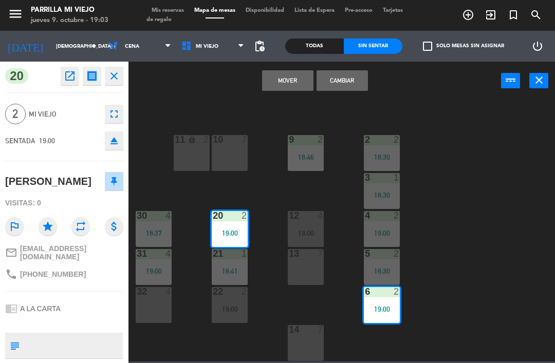
click at [349, 79] on button "Cambiar" at bounding box center [342, 80] width 51 height 21
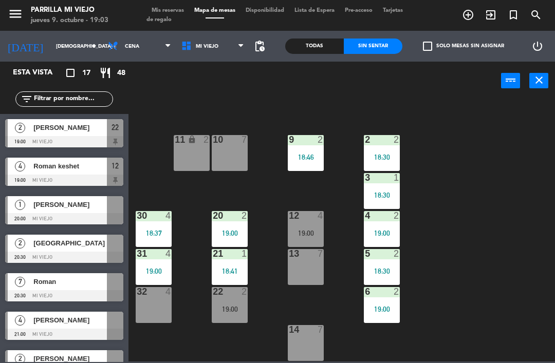
click at [153, 301] on div "32 4" at bounding box center [154, 305] width 36 height 36
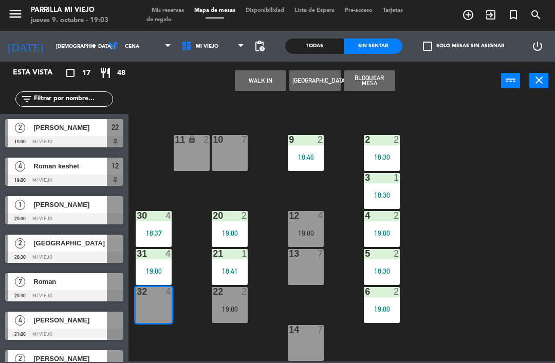
click at [263, 86] on button "WALK IN" at bounding box center [260, 80] width 51 height 21
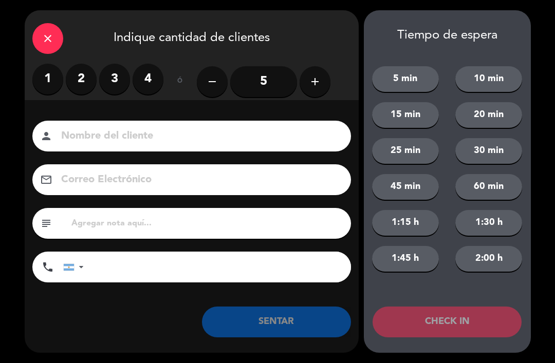
click at [116, 84] on label "3" at bounding box center [114, 79] width 31 height 31
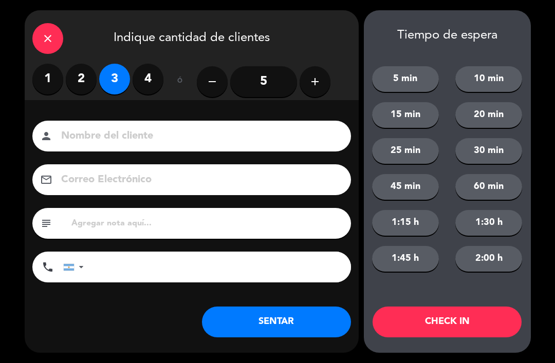
click at [274, 320] on button "SENTAR" at bounding box center [276, 322] width 149 height 31
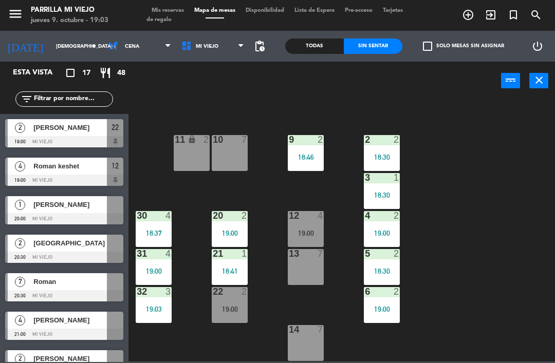
click at [381, 187] on div "3 1 18:30" at bounding box center [382, 191] width 36 height 36
click at [491, 291] on div "1 4 18:30 2 2 18:30 9 2 18:46 10 7 11 lock 2 3 1 18:30 4 2 19:00 12 4 19:00 20 …" at bounding box center [344, 230] width 421 height 263
click at [381, 239] on div "4 2 19:00" at bounding box center [382, 229] width 36 height 36
click at [464, 189] on div "1 4 18:30 2 2 18:30 9 2 18:46 10 7 11 lock 2 3 1 18:30 4 2 19:00 12 4 19:00 20 …" at bounding box center [344, 230] width 421 height 263
click at [234, 265] on div "21 1 18:41" at bounding box center [230, 267] width 36 height 36
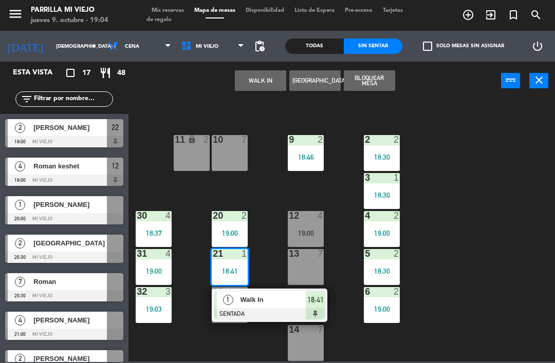
click at [482, 271] on div "1 4 18:30 2 2 18:30 9 2 18:46 10 7 11 lock 2 3 1 18:30 4 2 19:00 12 4 19:00 20 …" at bounding box center [344, 230] width 421 height 263
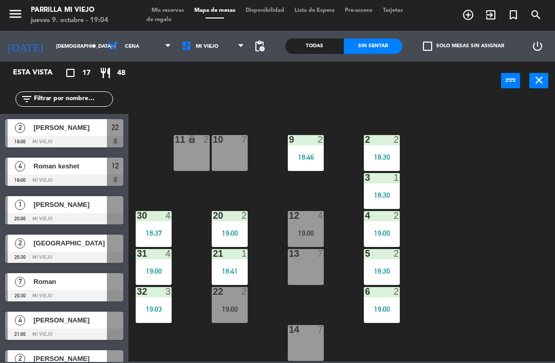
click at [384, 258] on div at bounding box center [382, 253] width 17 height 9
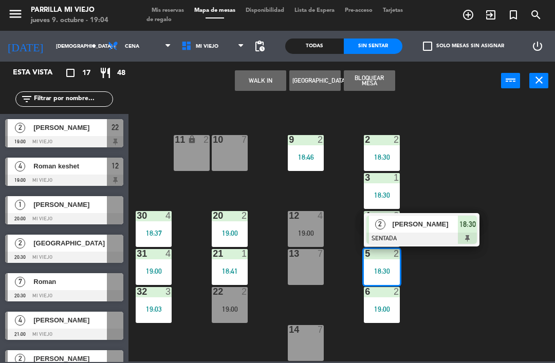
click at [493, 317] on div "1 4 18:30 2 2 18:30 9 2 18:46 10 7 11 lock 2 3 1 18:30 4 2 19:00 12 4 19:00 20 …" at bounding box center [344, 230] width 421 height 263
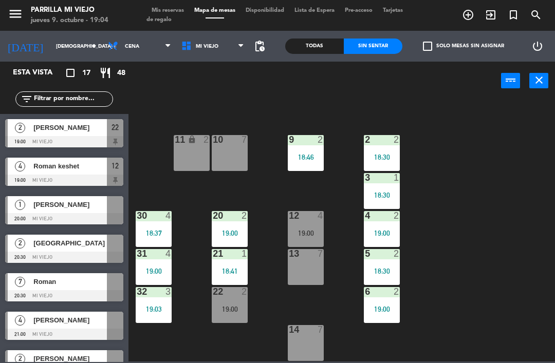
scroll to position [0, 0]
click at [239, 303] on div "22 2 19:00" at bounding box center [230, 305] width 36 height 36
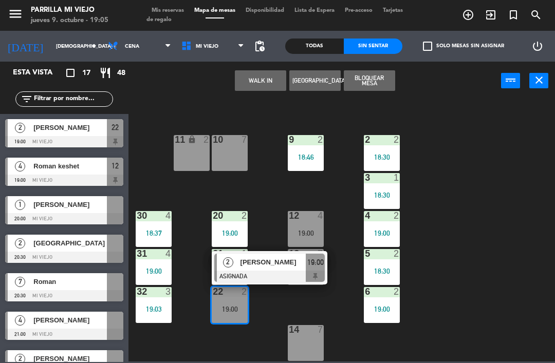
click at [304, 228] on div "12 4 19:00" at bounding box center [306, 229] width 36 height 36
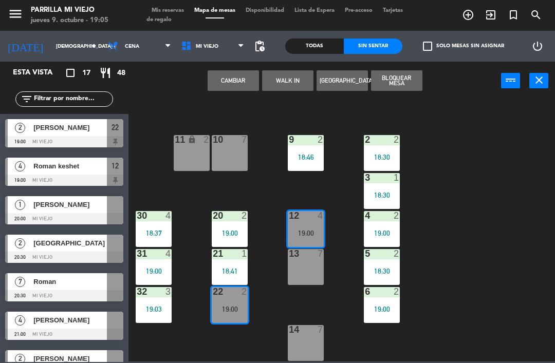
click at [312, 230] on div "19:00" at bounding box center [306, 233] width 36 height 7
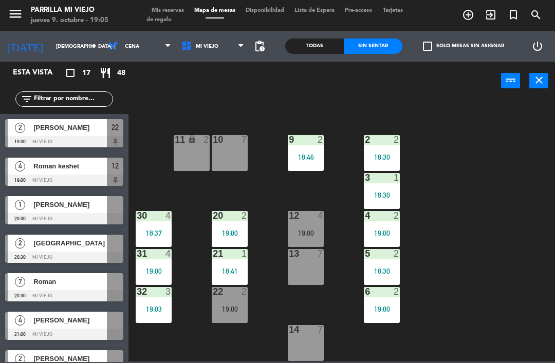
click at [514, 279] on div "1 4 18:30 2 2 18:30 9 2 18:46 10 7 11 lock 2 3 1 18:30 4 2 19:00 12 4 19:00 20 …" at bounding box center [344, 230] width 421 height 263
click at [310, 222] on div "12 4 19:00" at bounding box center [306, 229] width 36 height 36
click at [315, 271] on div "13 7" at bounding box center [306, 267] width 36 height 36
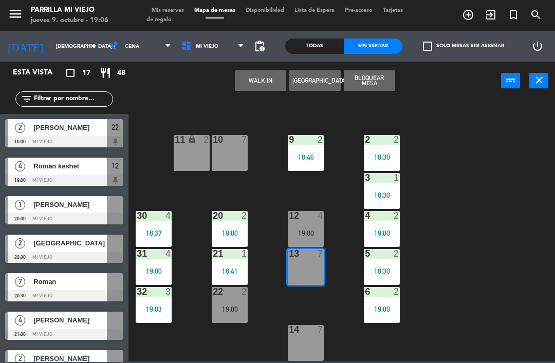
click at [263, 77] on button "WALK IN" at bounding box center [260, 80] width 51 height 21
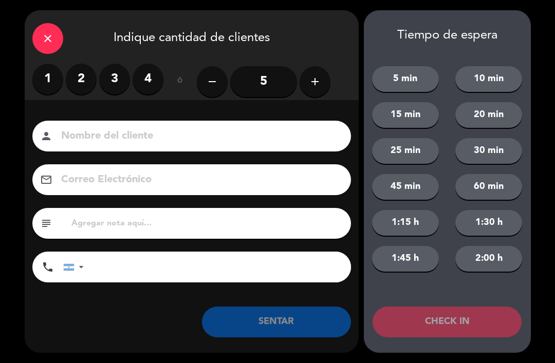
click at [146, 76] on label "4" at bounding box center [148, 79] width 31 height 31
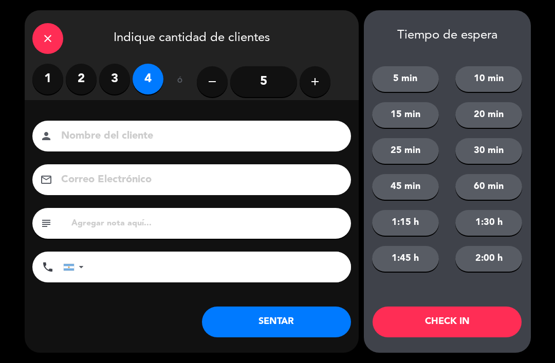
click at [113, 77] on label "3" at bounding box center [114, 79] width 31 height 31
click at [148, 75] on label "4" at bounding box center [148, 79] width 31 height 31
click at [282, 322] on button "SENTAR" at bounding box center [276, 322] width 149 height 31
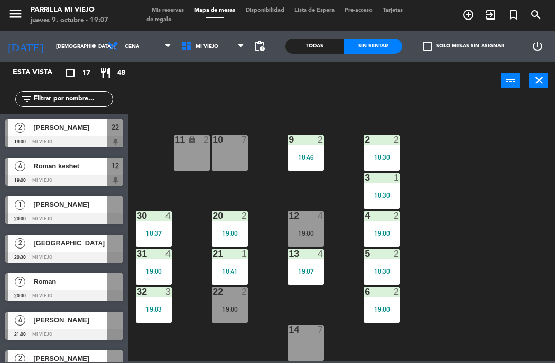
click at [312, 268] on div "19:07" at bounding box center [306, 271] width 36 height 7
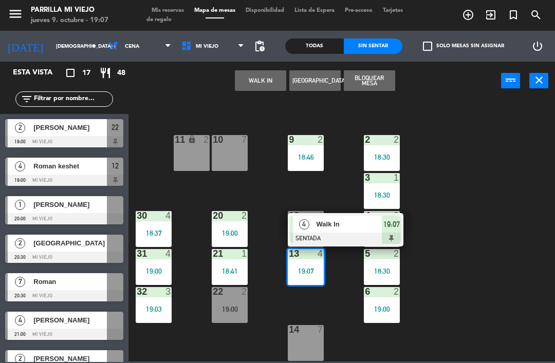
click at [398, 223] on span "19:07" at bounding box center [391, 224] width 16 height 12
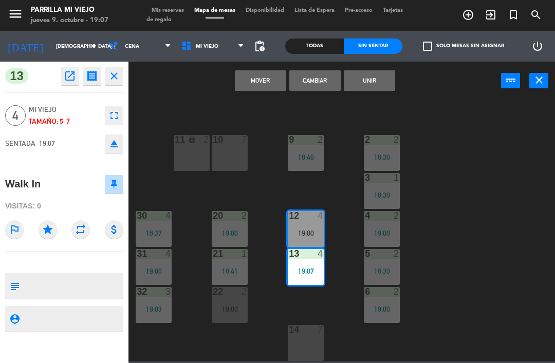
scroll to position [58, 0]
click at [325, 82] on button "Cambiar" at bounding box center [314, 80] width 51 height 21
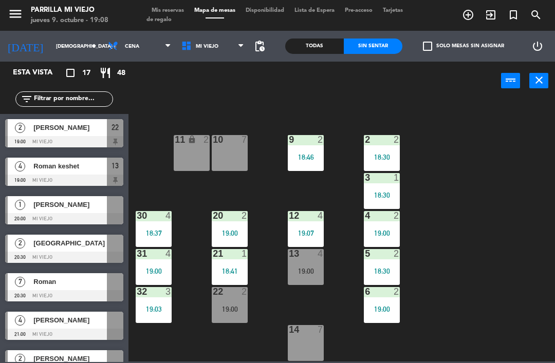
scroll to position [0, 0]
click at [314, 264] on div "13 4 19:00" at bounding box center [306, 267] width 36 height 36
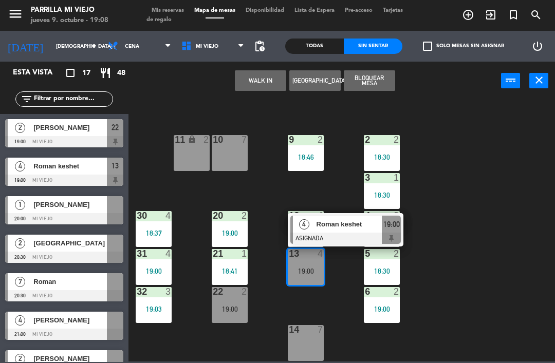
click at [494, 270] on div "1 4 18:30 2 2 18:30 9 2 18:46 10 7 11 lock 2 3 1 18:30 4 2 19:00 12 4 19:07 20 …" at bounding box center [344, 230] width 421 height 263
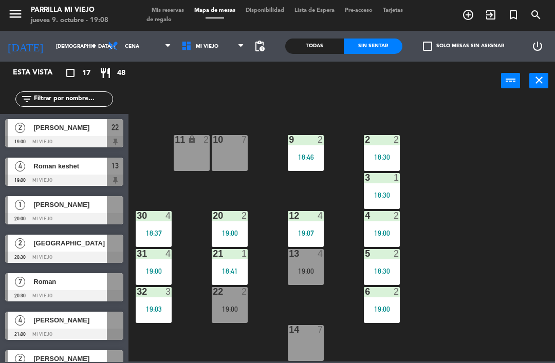
click at [230, 306] on div "19:00" at bounding box center [230, 309] width 36 height 7
click at [481, 279] on div "1 4 18:30 2 2 18:30 9 2 18:46 10 7 11 lock 2 3 1 18:30 4 2 19:00 12 4 19:07 20 …" at bounding box center [344, 230] width 421 height 263
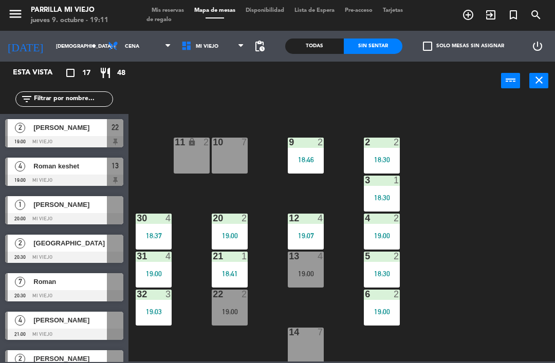
scroll to position [56, 0]
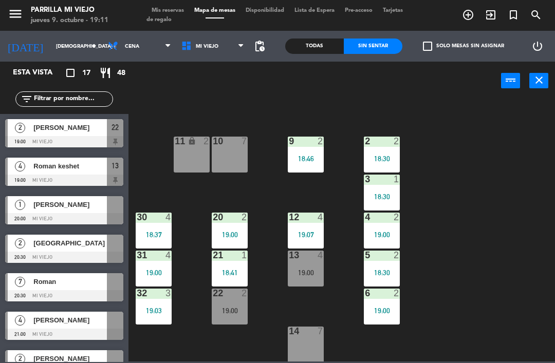
click at [237, 312] on div "19:00" at bounding box center [230, 310] width 36 height 7
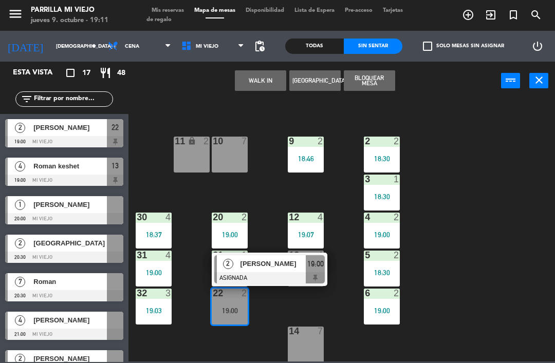
click at [312, 270] on span "19:00" at bounding box center [315, 264] width 16 height 12
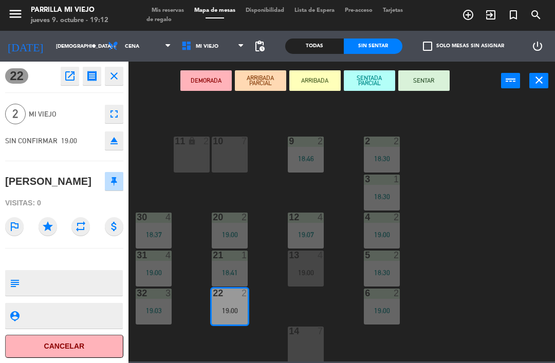
click at [86, 354] on button "Cancelar" at bounding box center [64, 346] width 118 height 23
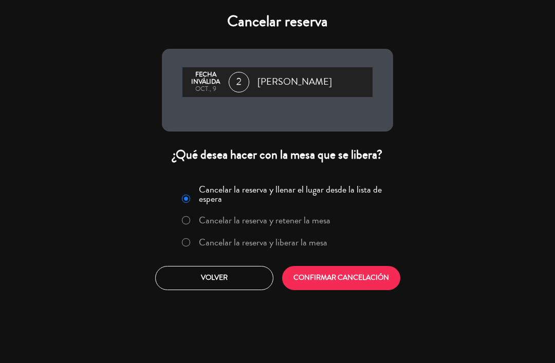
click at [282, 240] on label "Cancelar la reserva y liberar la mesa" at bounding box center [263, 242] width 129 height 9
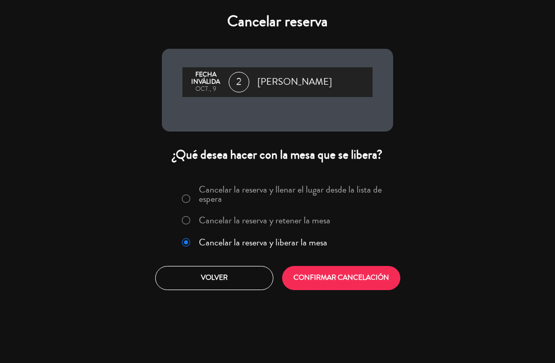
click at [352, 274] on button "CONFIRMAR CANCELACIÓN" at bounding box center [341, 278] width 118 height 24
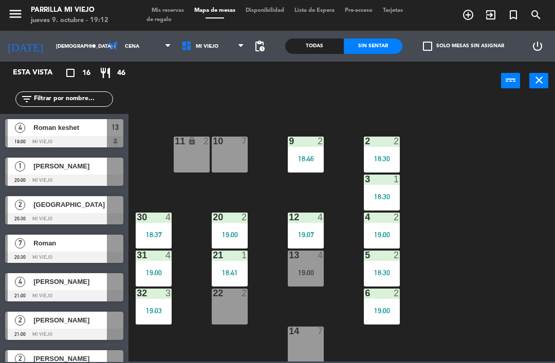
click at [233, 302] on div "22 2" at bounding box center [230, 307] width 36 height 36
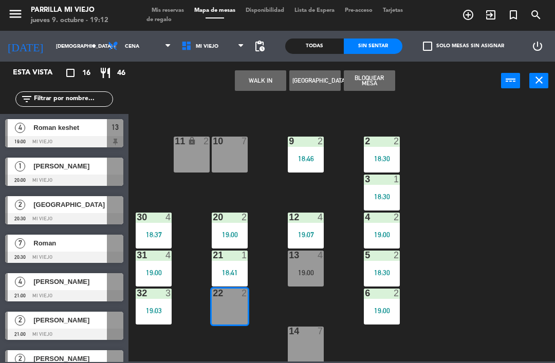
click at [262, 78] on button "WALK IN" at bounding box center [260, 80] width 51 height 21
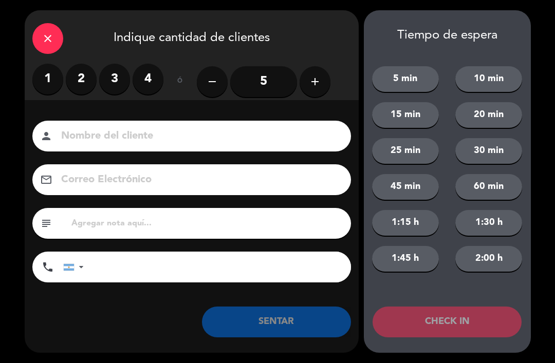
click at [79, 73] on label "2" at bounding box center [81, 79] width 31 height 31
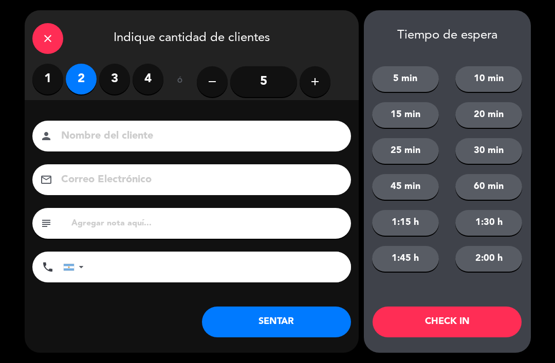
click at [310, 323] on button "SENTAR" at bounding box center [276, 322] width 149 height 31
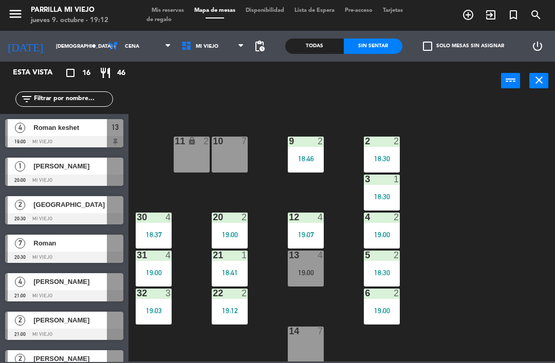
click at [310, 347] on div "14 7" at bounding box center [306, 345] width 36 height 36
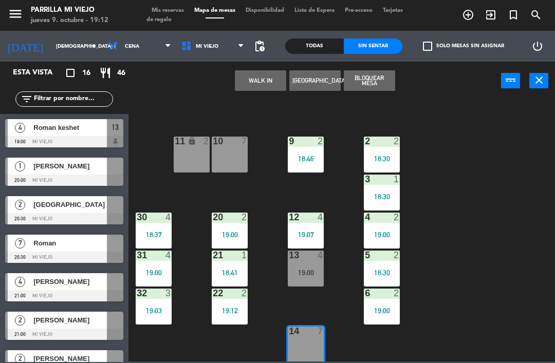
click at [261, 80] on button "WALK IN" at bounding box center [260, 80] width 51 height 21
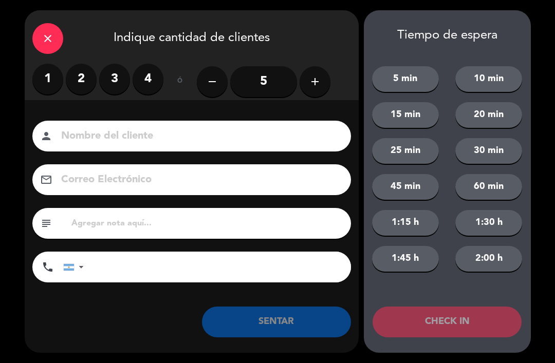
click at [154, 71] on label "4" at bounding box center [148, 79] width 31 height 31
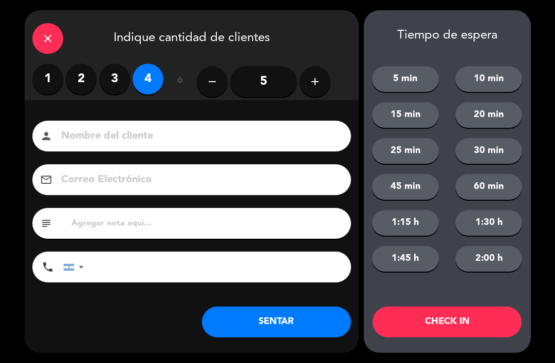
click at [287, 325] on button "SENTAR" at bounding box center [276, 322] width 149 height 31
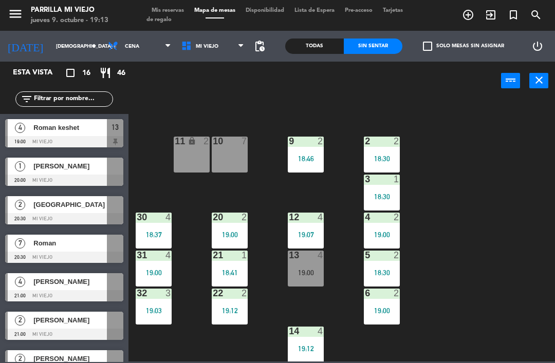
click at [235, 309] on div "19:12" at bounding box center [230, 310] width 36 height 7
click at [483, 253] on div "1 4 18:30 2 2 18:30 9 2 18:46 10 7 11 lock 2 3 1 18:30 4 2 19:00 12 4 19:07 20 …" at bounding box center [344, 230] width 421 height 263
click at [316, 268] on div "13 4 19:00" at bounding box center [306, 269] width 36 height 36
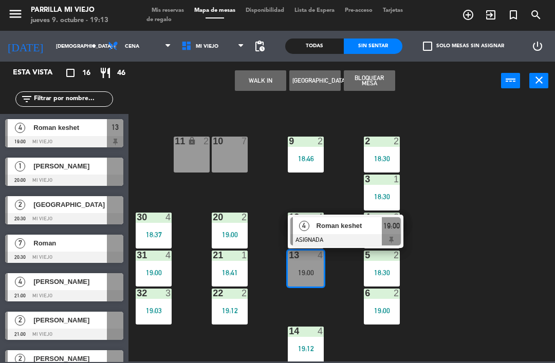
click at [398, 234] on div at bounding box center [345, 239] width 111 height 11
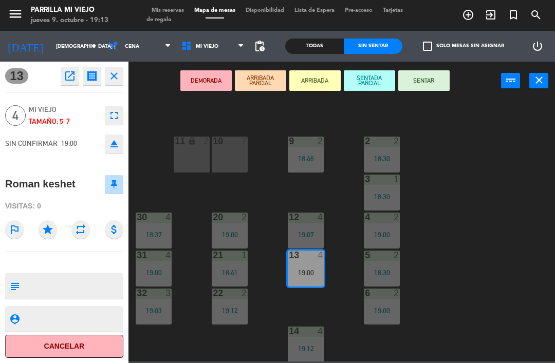
click at [87, 345] on button "Cancelar" at bounding box center [64, 346] width 118 height 23
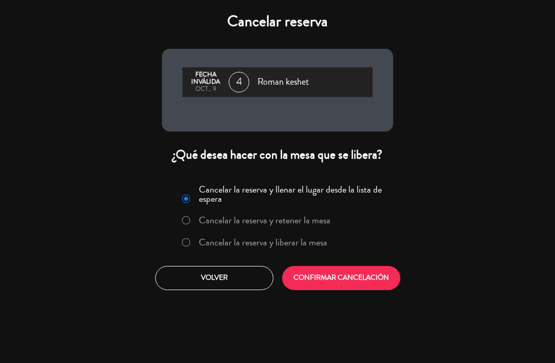
click at [314, 241] on label "Cancelar la reserva y liberar la mesa" at bounding box center [263, 242] width 129 height 9
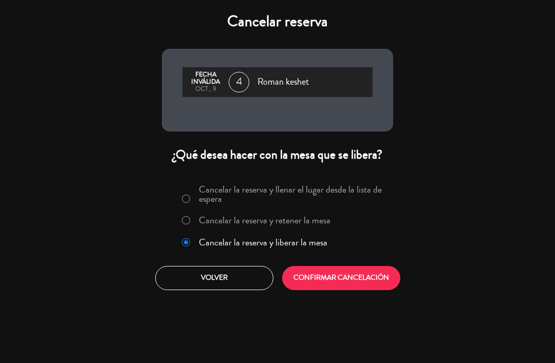
click at [347, 276] on button "CONFIRMAR CANCELACIÓN" at bounding box center [341, 278] width 118 height 24
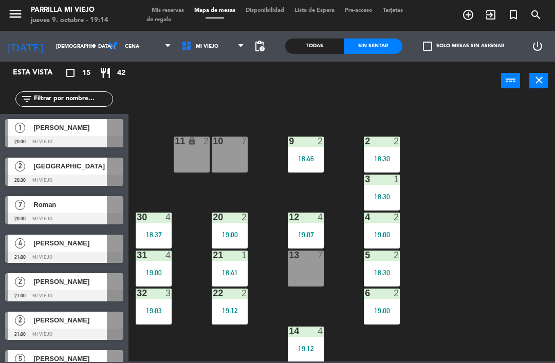
scroll to position [0, 0]
click at [527, 360] on div "1 4 18:30 2 2 18:30 9 2 18:46 10 7 11 lock 2 3 1 18:30 4 2 19:00 12 4 19:07 20 …" at bounding box center [344, 230] width 421 height 263
click at [51, 44] on input "[DEMOGRAPHIC_DATA] [DATE]" at bounding box center [86, 47] width 70 height 16
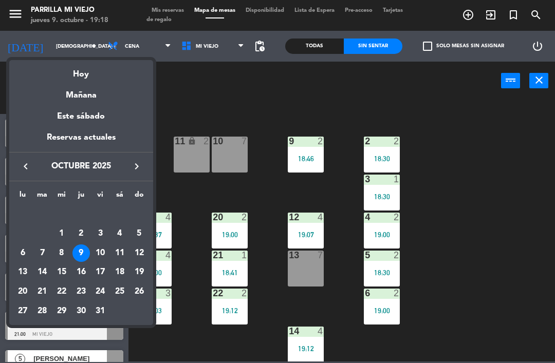
click at [106, 247] on div "10" at bounding box center [99, 253] width 17 height 17
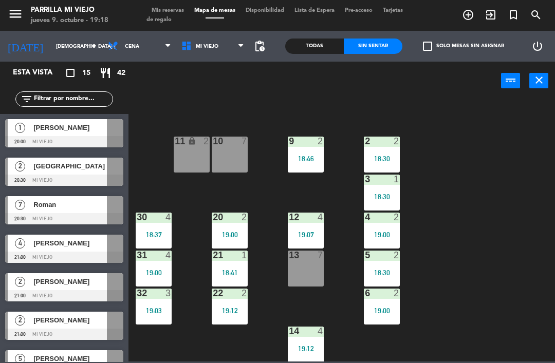
type input "vie. [DATE]"
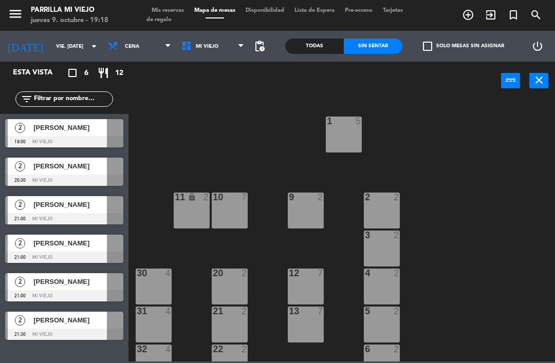
click at [163, 12] on span "Mis reservas" at bounding box center [167, 11] width 43 height 6
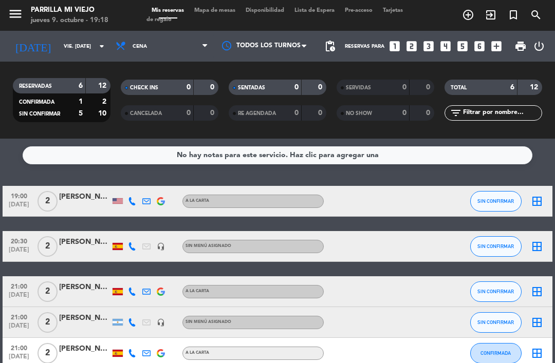
click at [444, 45] on icon "looks_4" at bounding box center [445, 46] width 13 height 13
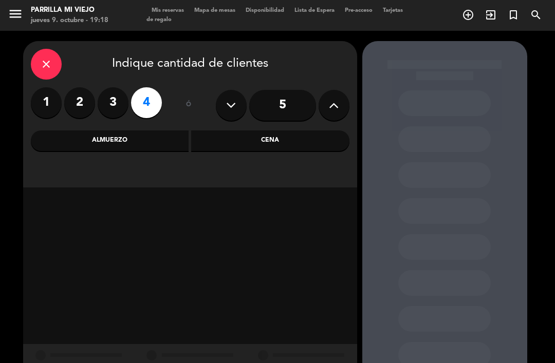
click at [278, 142] on div "Cena" at bounding box center [270, 141] width 158 height 21
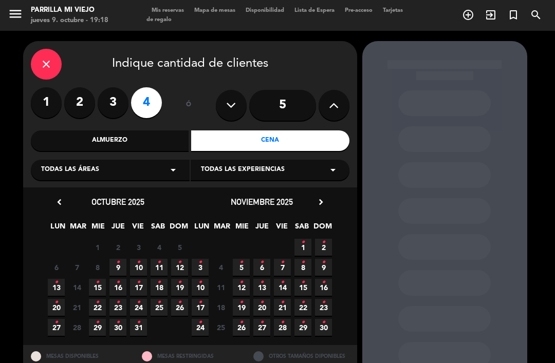
click at [141, 262] on span "10 •" at bounding box center [138, 267] width 17 height 17
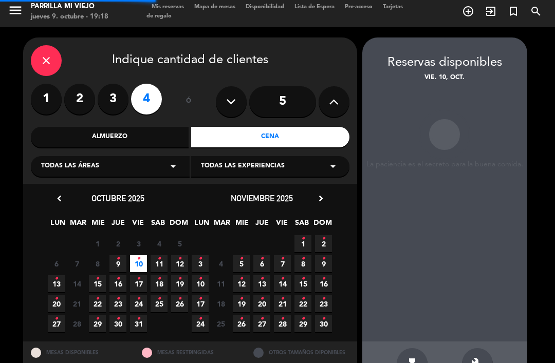
scroll to position [4, 0]
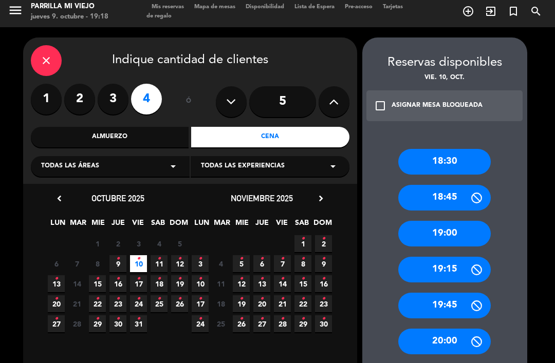
click at [467, 221] on div "19:00" at bounding box center [444, 234] width 93 height 26
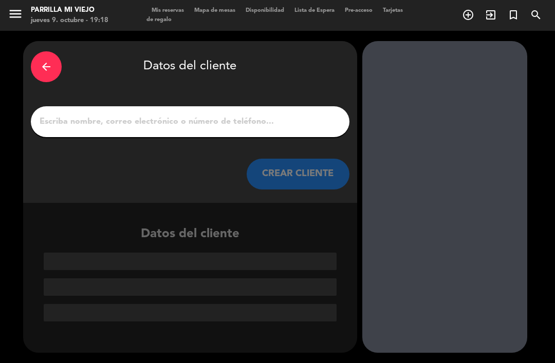
click at [181, 115] on input "1" at bounding box center [190, 122] width 303 height 14
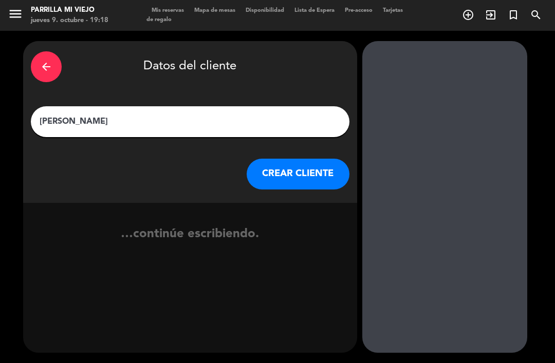
type input "[PERSON_NAME]"
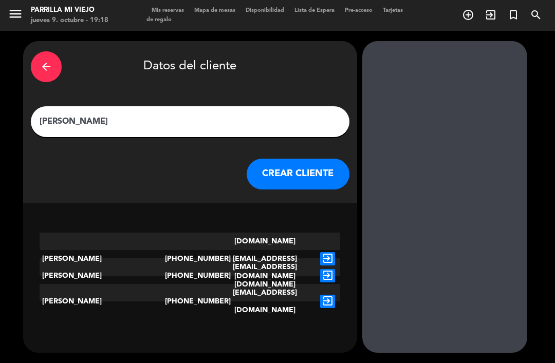
click at [291, 159] on button "CREAR CLIENTE" at bounding box center [298, 174] width 103 height 31
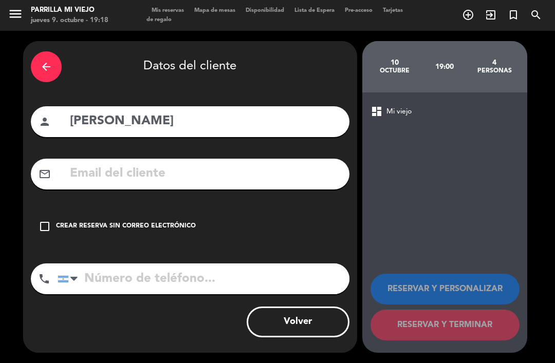
click at [75, 222] on div "Crear reserva sin correo electrónico" at bounding box center [126, 227] width 140 height 10
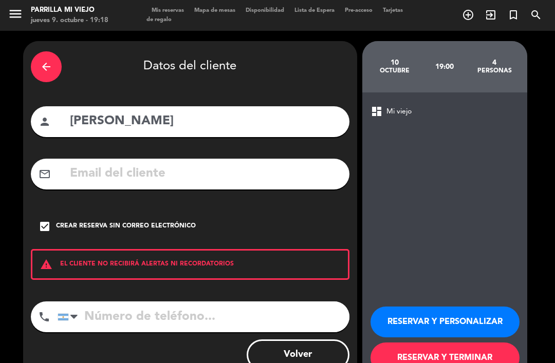
click at [400, 343] on button "RESERVAR Y TERMINAR" at bounding box center [445, 358] width 149 height 31
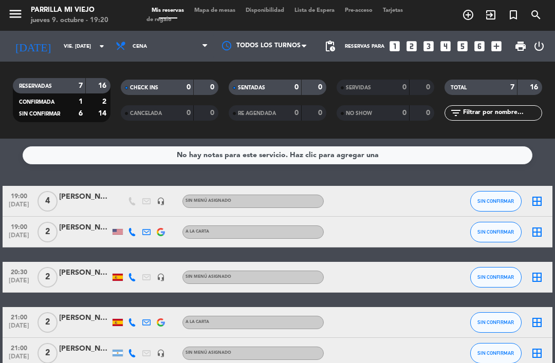
click at [59, 39] on input "vie. [DATE]" at bounding box center [94, 47] width 70 height 16
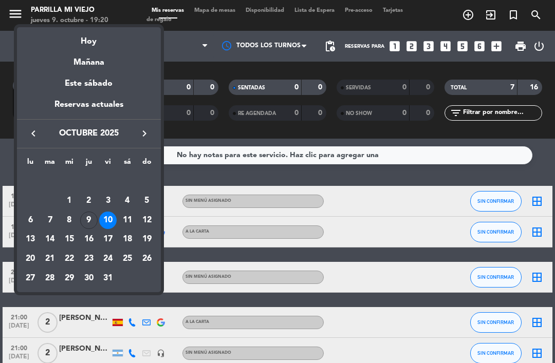
click at [117, 40] on div "Hoy" at bounding box center [89, 37] width 144 height 21
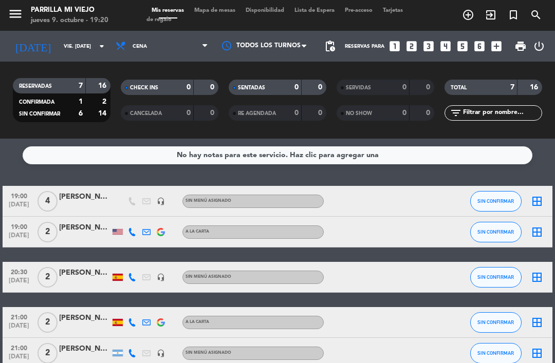
type input "[DEMOGRAPHIC_DATA] [DATE]"
